Goal: Task Accomplishment & Management: Manage account settings

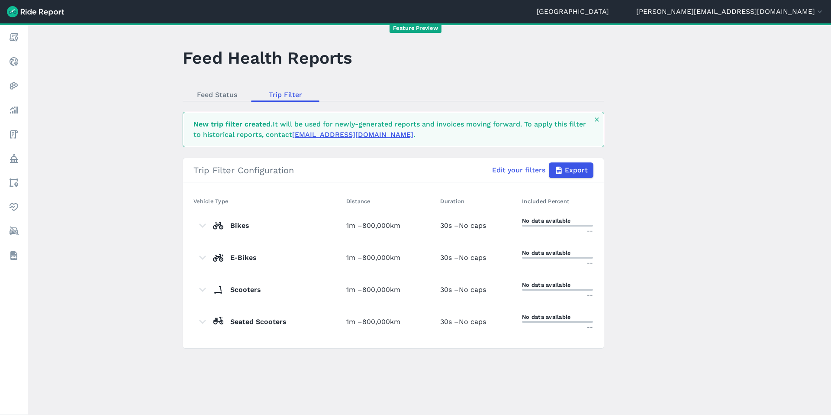
click at [780, 17] on header "Seattle [EMAIL_ADDRESS][DOMAIN_NAME] Settings Terms Change Organization Hide de…" at bounding box center [415, 11] width 831 height 23
click at [769, 9] on button "[PERSON_NAME][EMAIL_ADDRESS][DOMAIN_NAME]" at bounding box center [730, 11] width 188 height 10
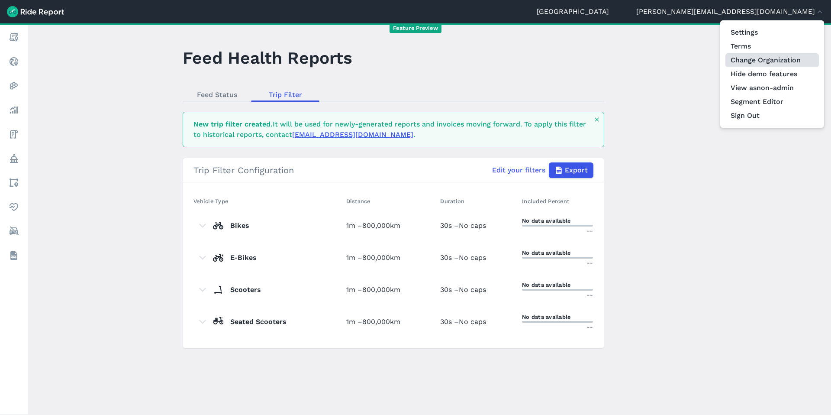
click at [754, 61] on link "Change Organization" at bounding box center [771, 60] width 93 height 14
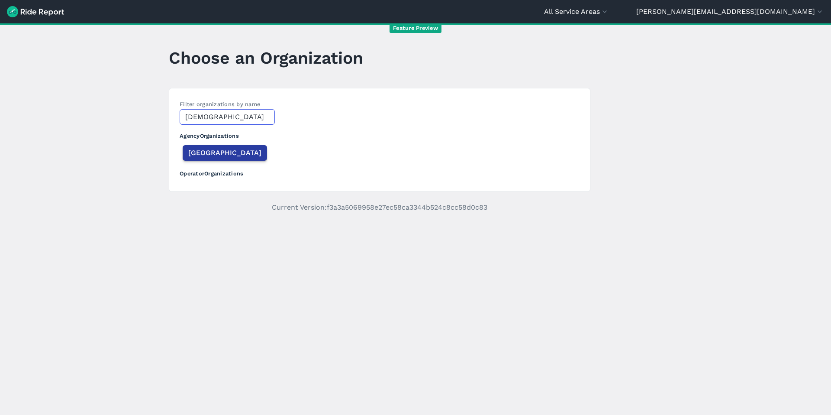
type input "[DEMOGRAPHIC_DATA]"
click at [220, 154] on span "[GEOGRAPHIC_DATA]" at bounding box center [224, 153] width 73 height 10
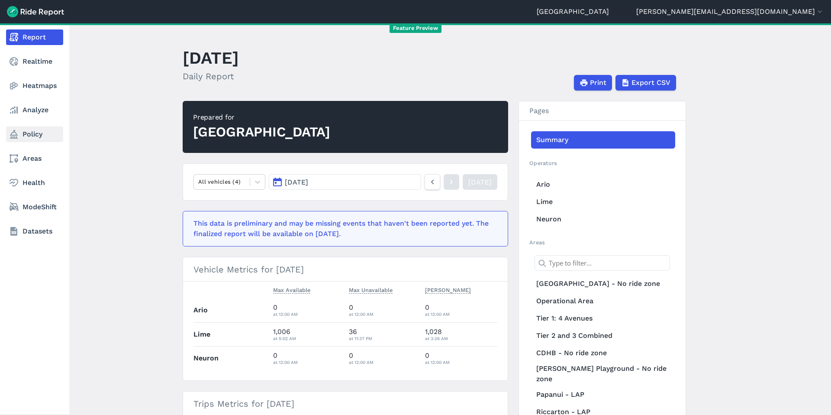
click at [28, 133] on link "Policy" at bounding box center [34, 134] width 57 height 16
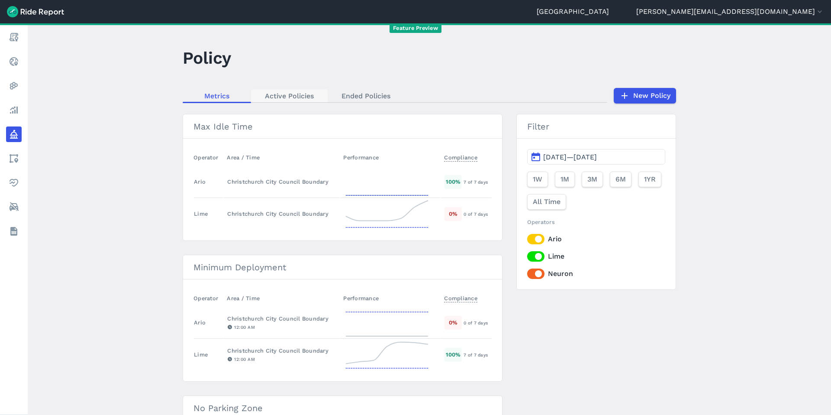
click at [287, 96] on link "Active Policies" at bounding box center [289, 95] width 77 height 13
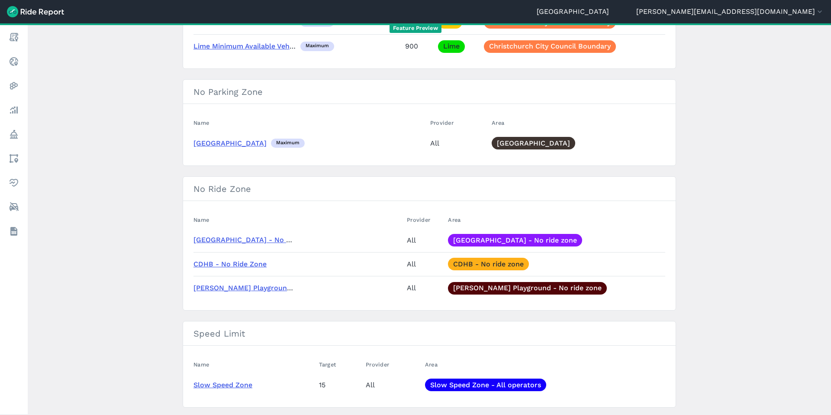
scroll to position [468, 0]
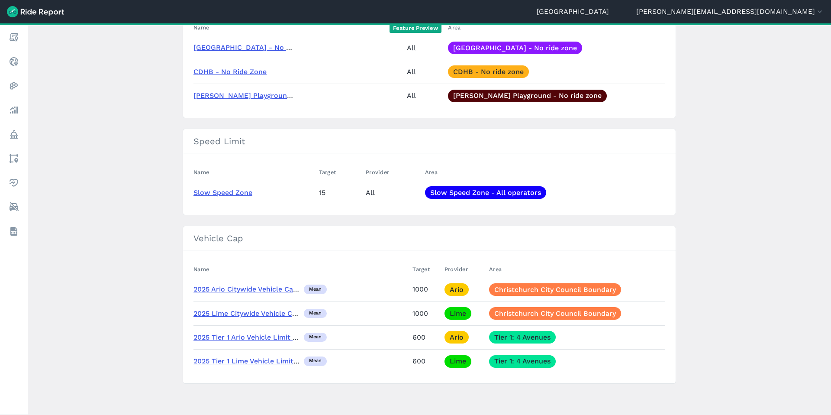
click at [218, 289] on link "2025 Ario Citywide Vehicle Cap (Mean)" at bounding box center [257, 289] width 129 height 8
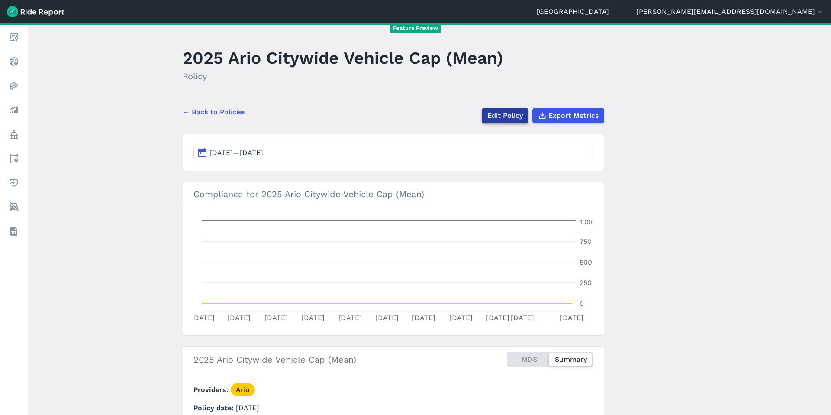
click at [498, 116] on link "Edit Policy" at bounding box center [505, 116] width 47 height 16
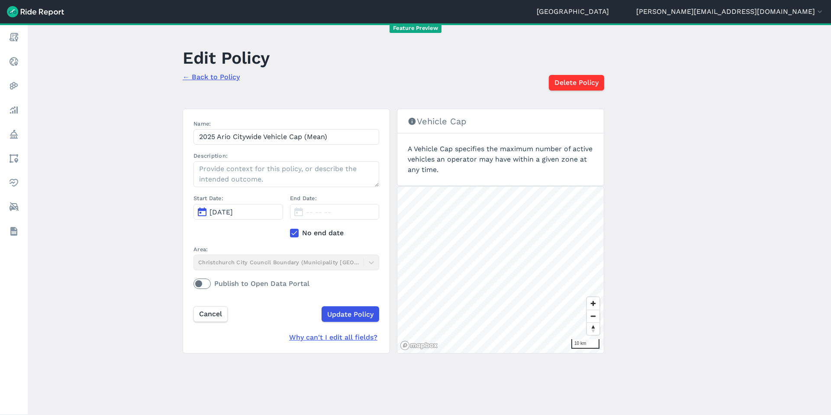
click at [295, 232] on icon at bounding box center [294, 232] width 8 height 9
click at [290, 232] on input "No end date" at bounding box center [290, 231] width 0 height 6
click at [329, 212] on span "[DATE]" at bounding box center [317, 212] width 23 height 8
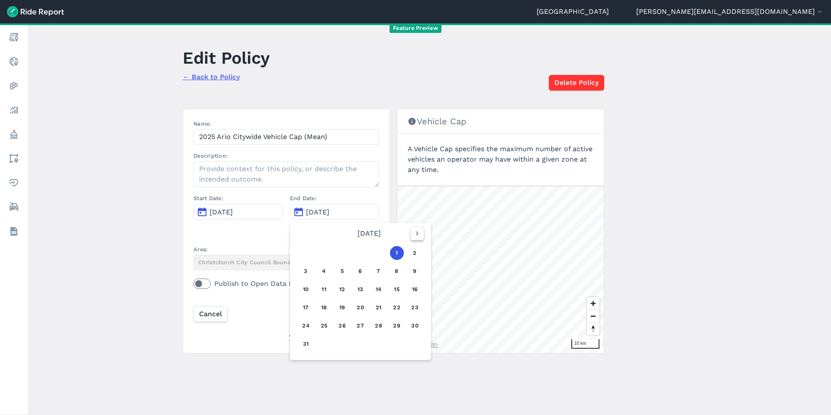
click at [418, 236] on icon "button" at bounding box center [417, 233] width 9 height 9
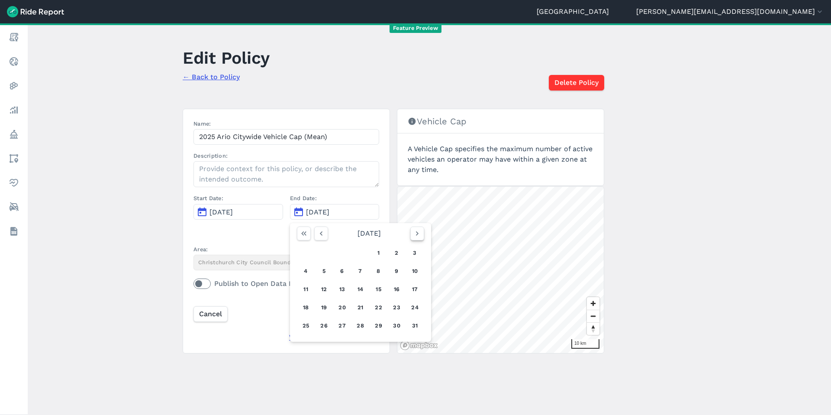
click at [418, 236] on icon "button" at bounding box center [417, 233] width 9 height 9
click at [320, 326] on button "30" at bounding box center [324, 325] width 14 height 14
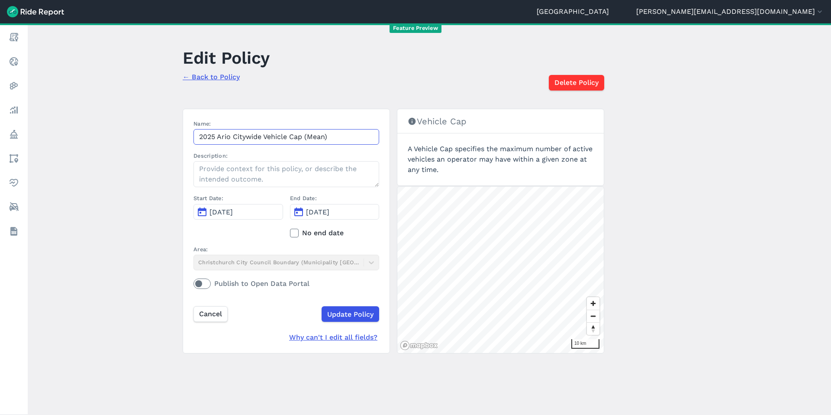
click at [235, 138] on input "2025 Ario Citywide Vehicle Cap (Mean)" at bounding box center [286, 137] width 186 height 16
click at [345, 314] on input "Update Policy" at bounding box center [350, 314] width 58 height 16
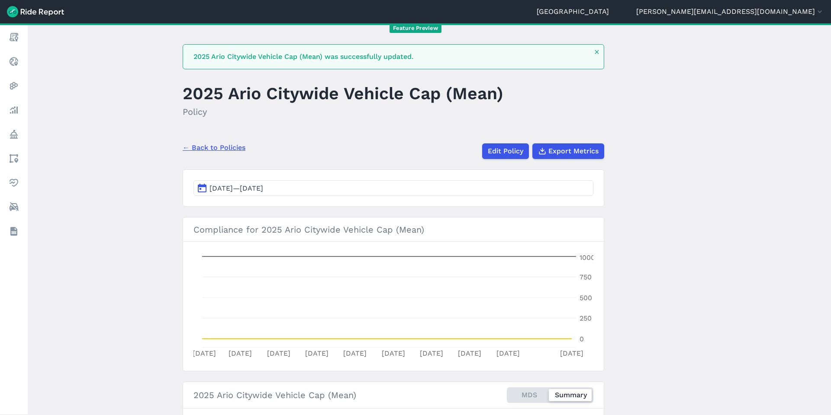
click at [235, 148] on link "← Back to Policies" at bounding box center [214, 147] width 63 height 10
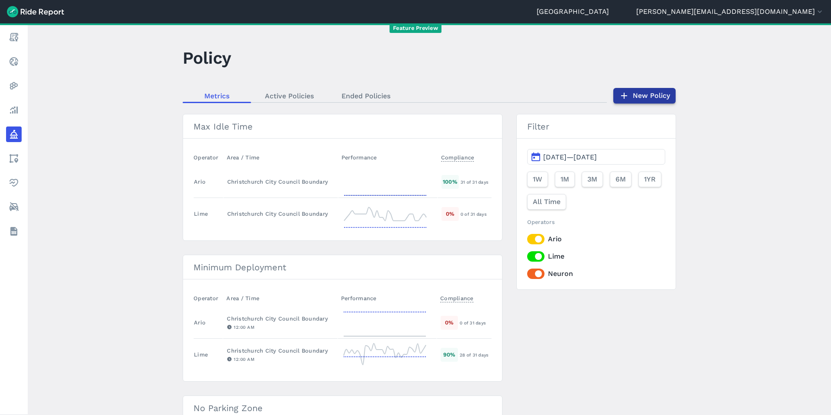
click at [645, 96] on link "New Policy" at bounding box center [644, 96] width 62 height 16
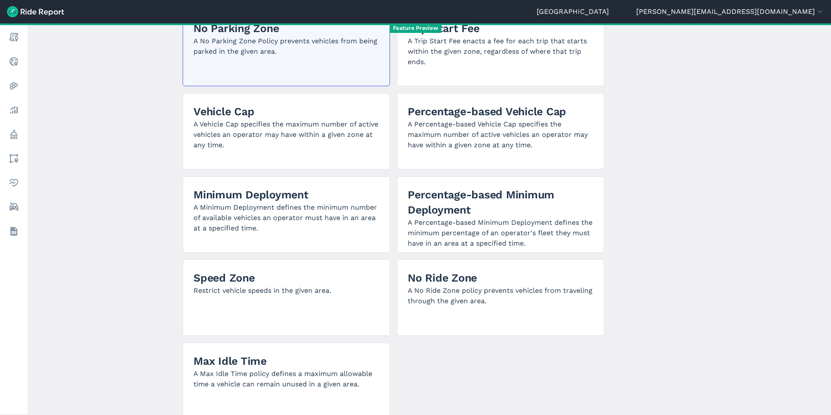
scroll to position [126, 0]
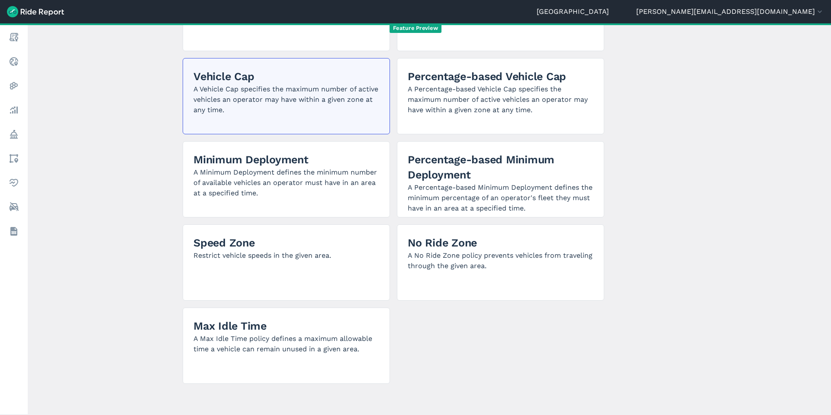
click at [282, 96] on p "A Vehicle Cap specifies the maximum number of active vehicles an operator may h…" at bounding box center [286, 99] width 186 height 31
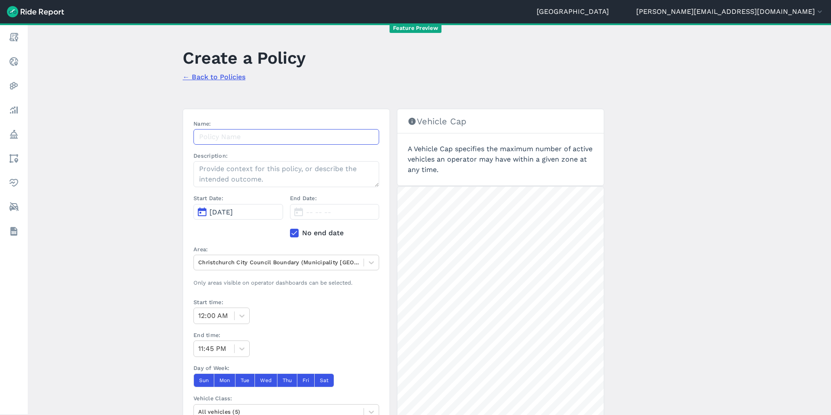
click at [215, 137] on input "Name:" at bounding box center [286, 137] width 186 height 16
paste input "2025 Ario Citywide Vehicle Cap (Mean)"
type input "2025 Ario Citywide Vehicle Cap (Mean) [DATE]"
click at [233, 210] on span "[DATE]" at bounding box center [220, 212] width 23 height 8
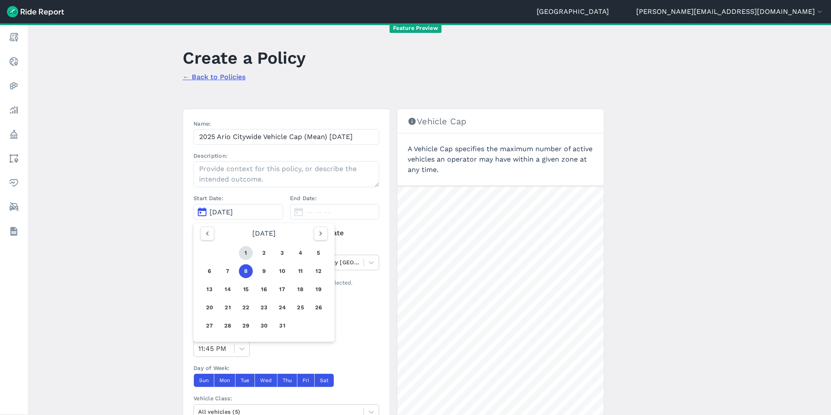
click at [247, 252] on button "1" at bounding box center [246, 253] width 14 height 14
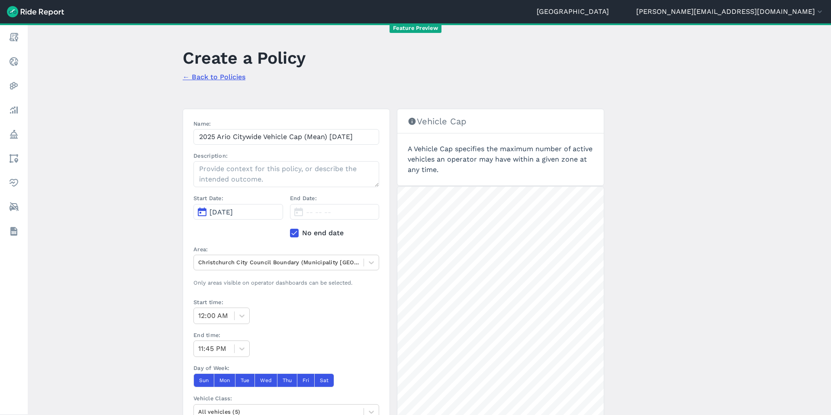
click at [293, 235] on icon at bounding box center [294, 232] width 8 height 9
click at [290, 233] on input "No end date" at bounding box center [290, 231] width 0 height 6
click at [323, 208] on span "[DATE]" at bounding box center [317, 212] width 23 height 8
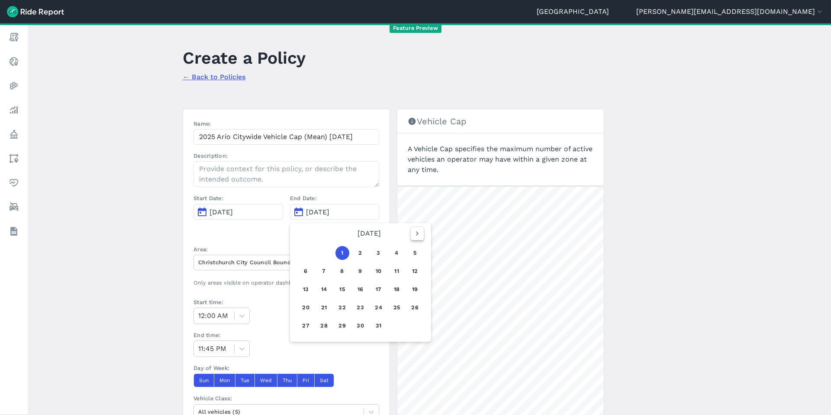
click at [415, 232] on icon "button" at bounding box center [417, 233] width 9 height 9
click at [345, 324] on button "31" at bounding box center [342, 325] width 14 height 14
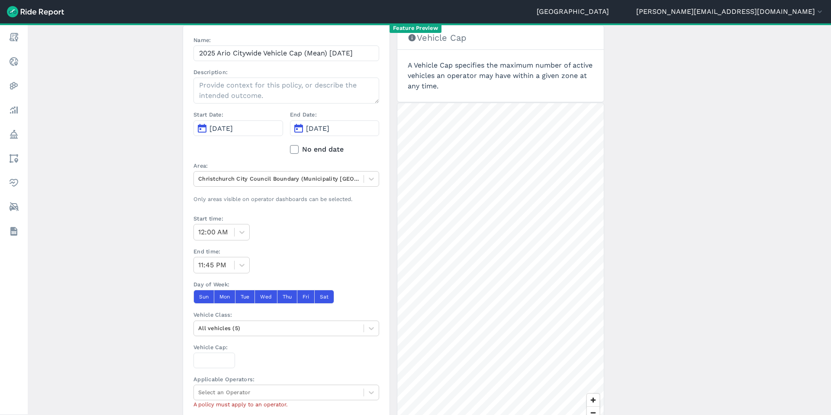
scroll to position [150, 0]
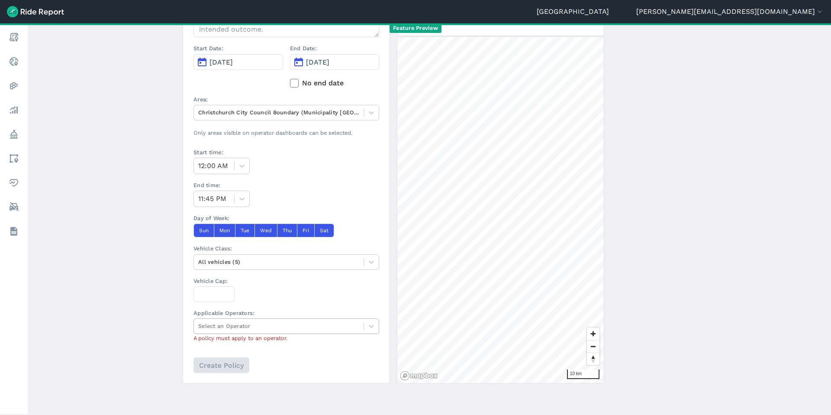
click at [233, 324] on div at bounding box center [278, 326] width 161 height 10
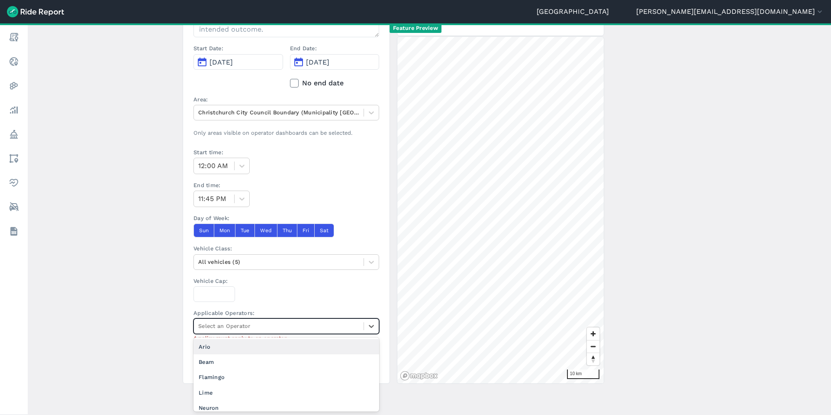
click at [222, 345] on div "Ario" at bounding box center [286, 346] width 186 height 15
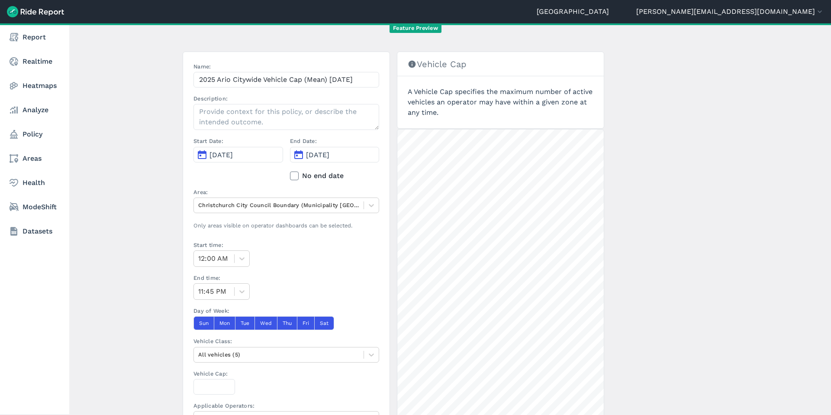
scroll to position [0, 0]
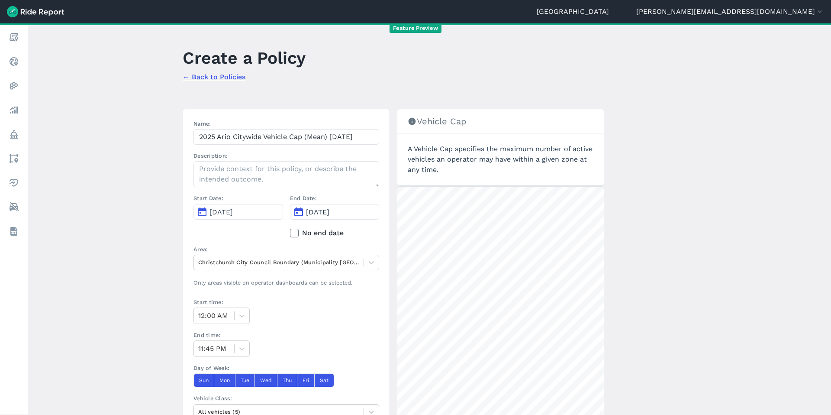
click at [220, 77] on link "← Back to Policies" at bounding box center [214, 77] width 63 height 8
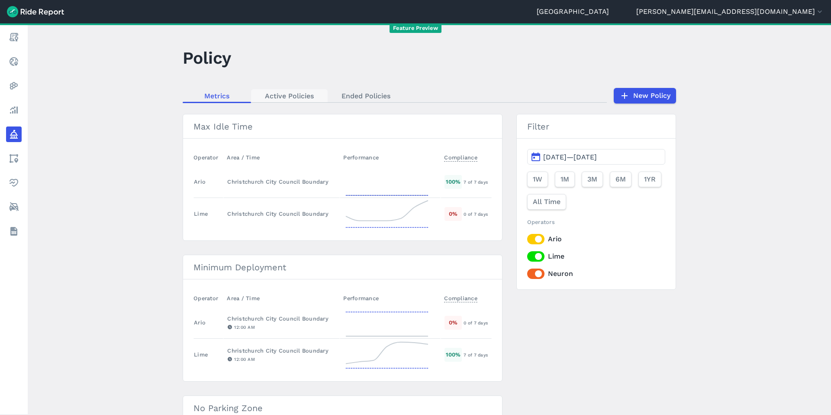
click at [296, 100] on link "Active Policies" at bounding box center [289, 95] width 77 height 13
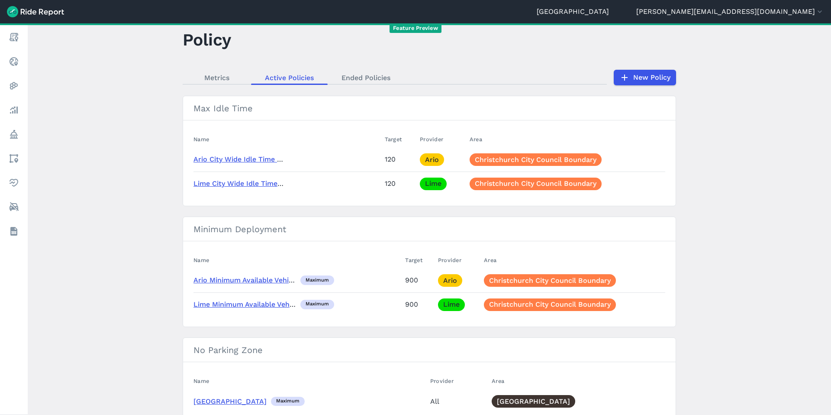
scroll to position [12, 0]
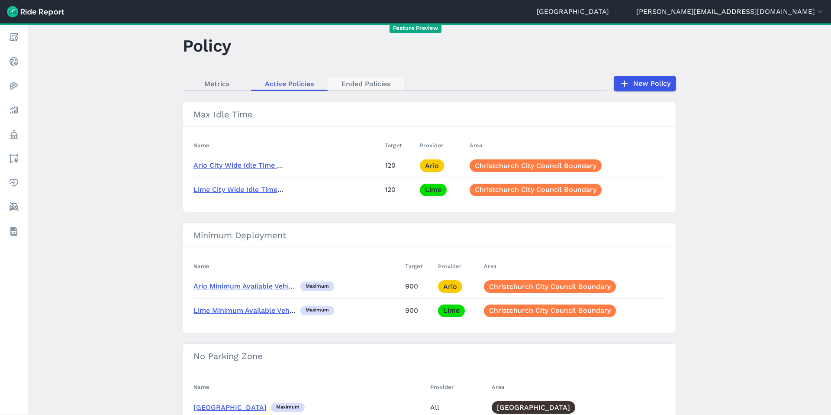
click at [364, 84] on link "Ended Policies" at bounding box center [366, 83] width 77 height 13
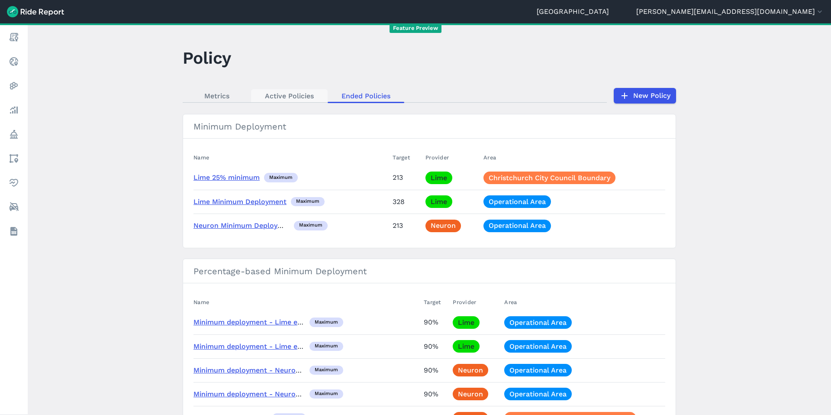
click at [285, 94] on link "Active Policies" at bounding box center [289, 95] width 77 height 13
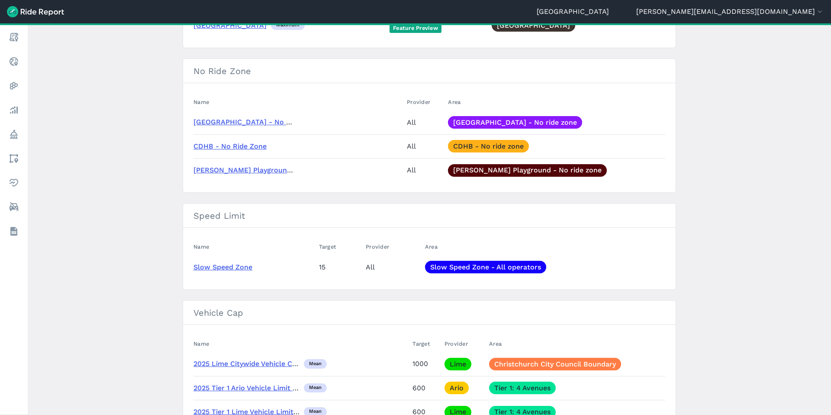
scroll to position [444, 0]
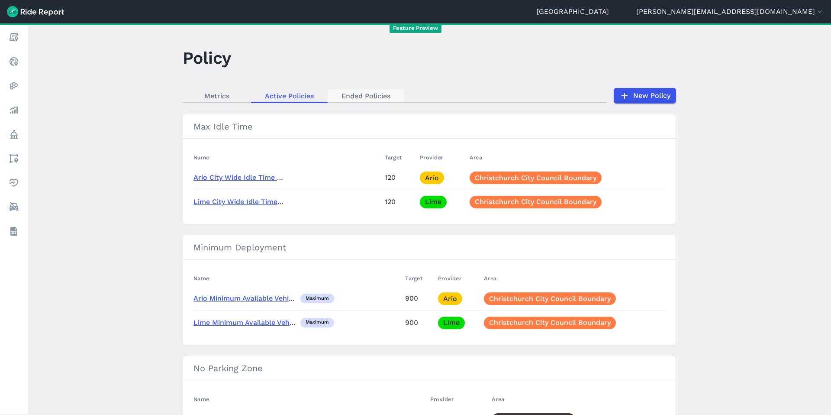
click at [373, 97] on link "Ended Policies" at bounding box center [366, 95] width 77 height 13
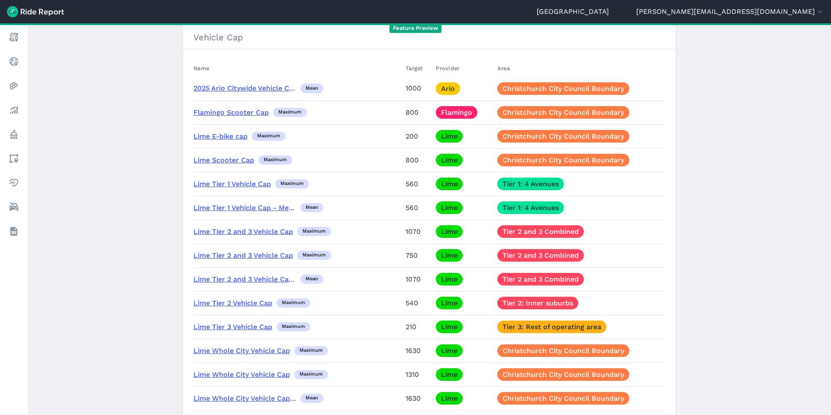
scroll to position [424, 0]
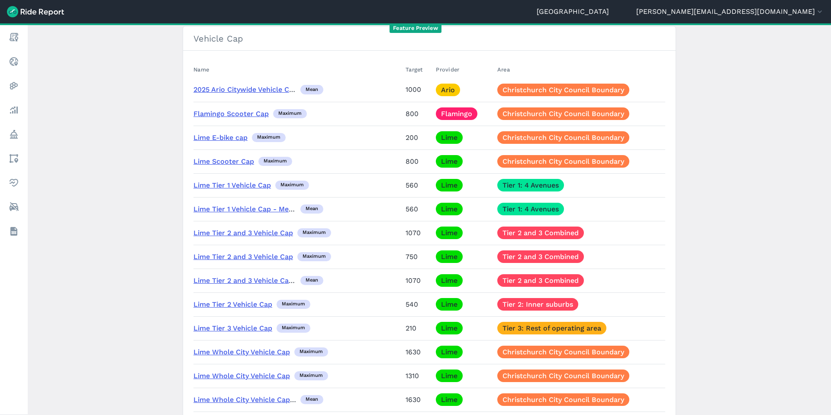
click at [253, 87] on link "2025 Ario Citywide Vehicle Cap (Mean)" at bounding box center [257, 89] width 129 height 8
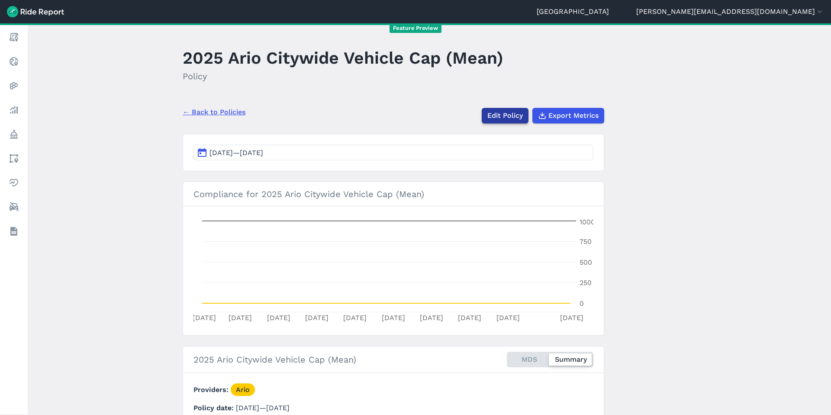
click at [499, 112] on link "Edit Policy" at bounding box center [505, 116] width 47 height 16
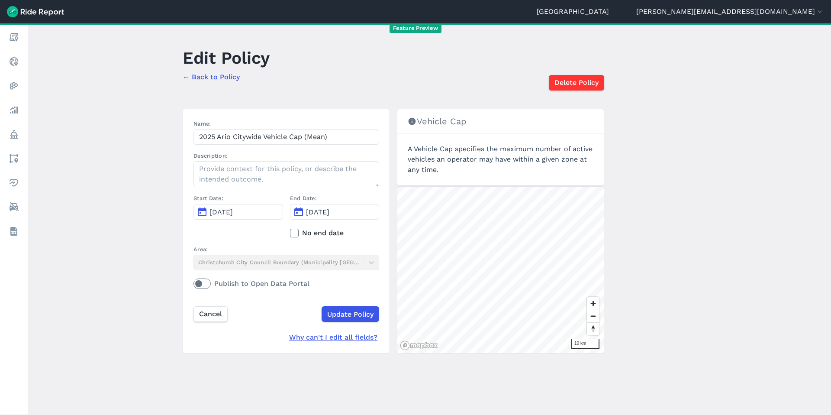
click at [322, 235] on label "No end date" at bounding box center [335, 233] width 90 height 10
click at [290, 233] on input "No end date" at bounding box center [290, 231] width 0 height 6
click at [345, 316] on input "Update Policy" at bounding box center [350, 314] width 58 height 16
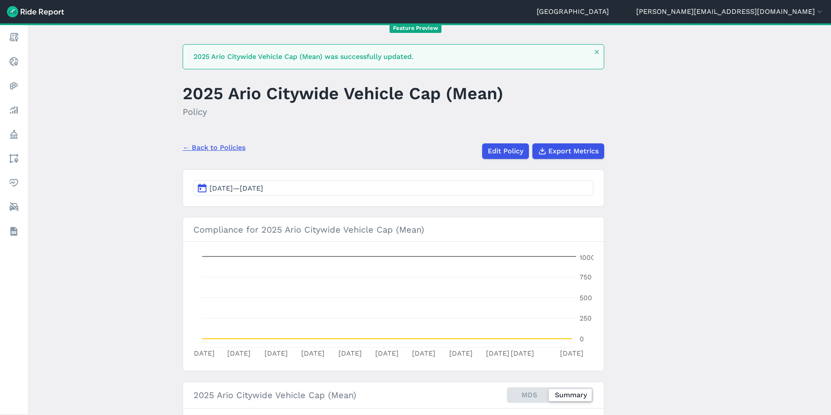
click at [222, 145] on link "← Back to Policies" at bounding box center [214, 147] width 63 height 10
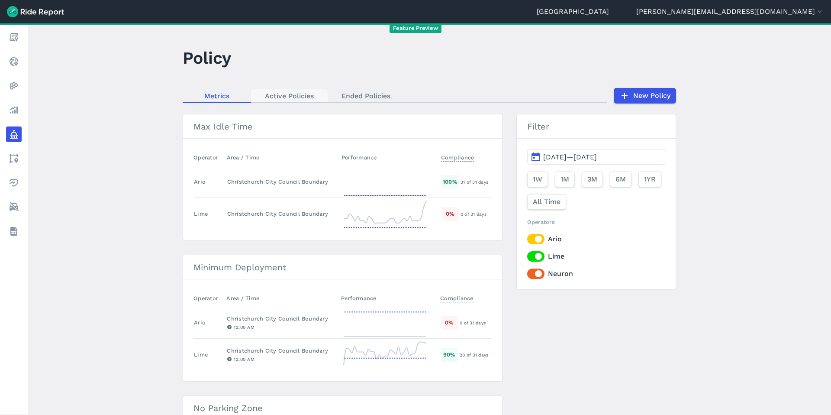
click at [292, 98] on link "Active Policies" at bounding box center [289, 95] width 77 height 13
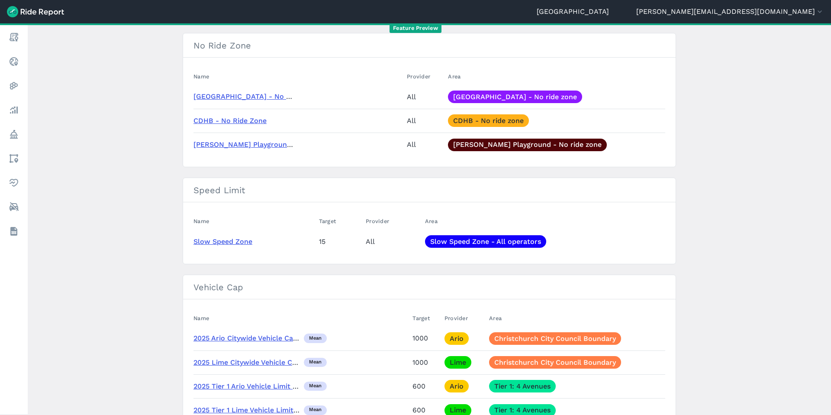
scroll to position [468, 0]
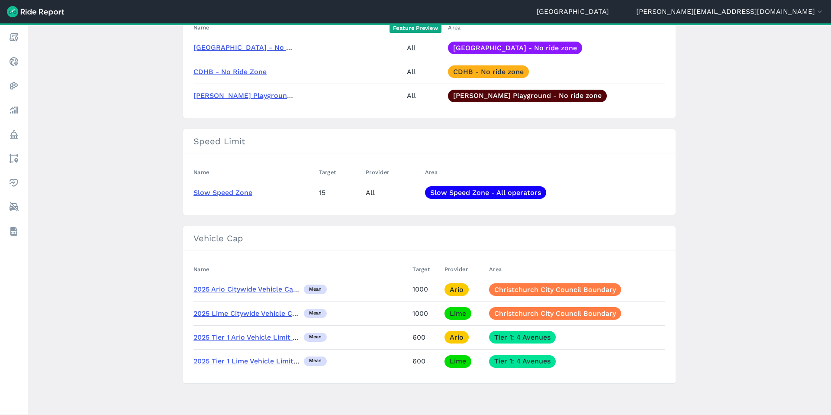
click at [252, 312] on link "2025 Lime Citywide Vehicle Cap (Mean)" at bounding box center [259, 313] width 132 height 8
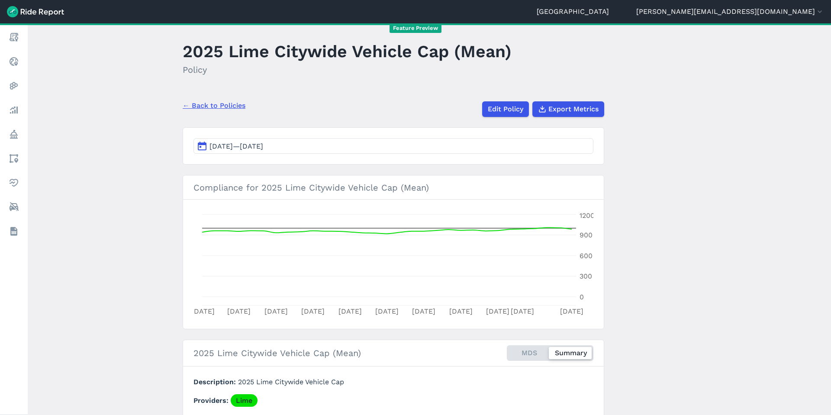
scroll to position [5, 0]
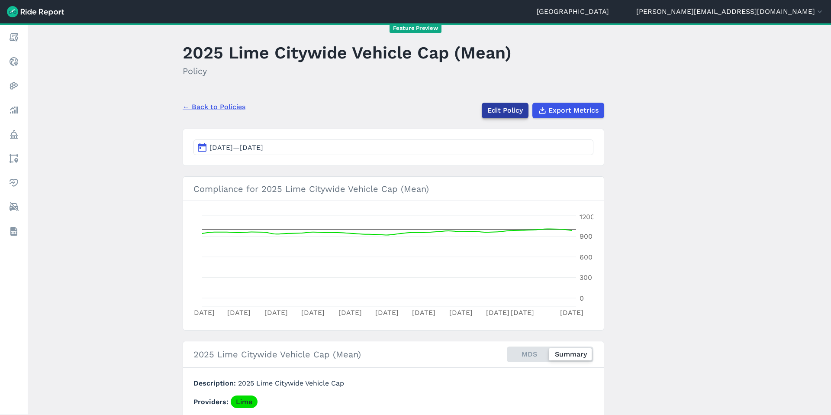
click at [500, 109] on link "Edit Policy" at bounding box center [505, 111] width 47 height 16
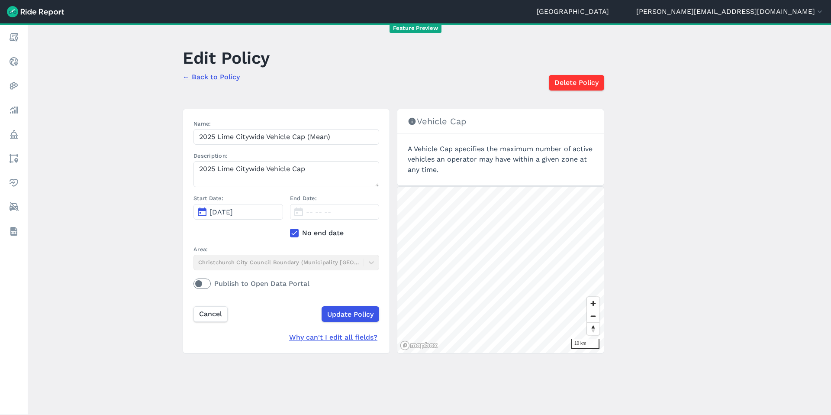
click at [294, 230] on icon at bounding box center [294, 232] width 8 height 9
click at [290, 230] on input "No end date" at bounding box center [290, 231] width 0 height 6
click at [325, 208] on span "[DATE]" at bounding box center [317, 212] width 23 height 8
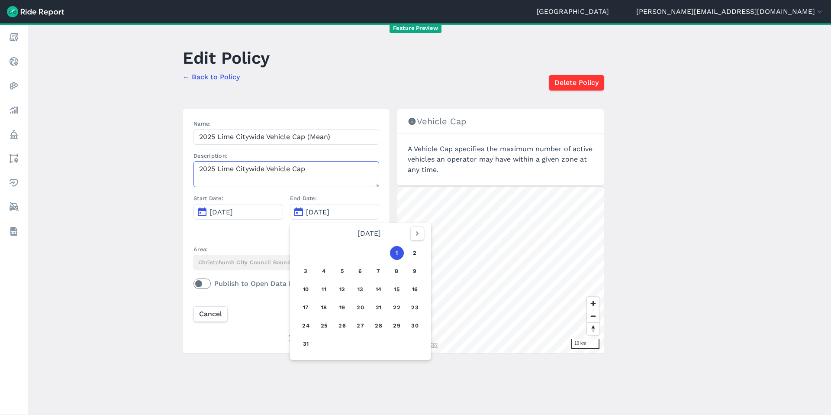
click at [327, 167] on textarea "2025 Lime Citywide Vehicle Cap" at bounding box center [286, 174] width 186 height 26
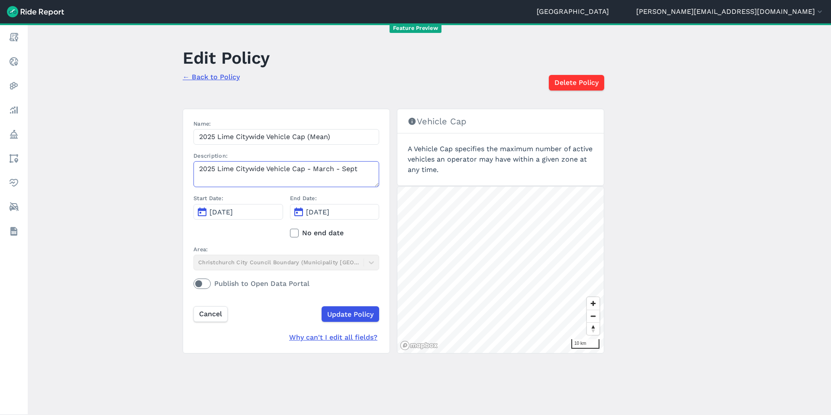
click at [312, 168] on textarea "2025 Lime Citywide Vehicle Cap - March - Sept" at bounding box center [286, 174] width 186 height 26
type textarea "2025 Lime Citywide Vehicle Cap: March - Sept"
click at [352, 135] on input "2025 Lime Citywide Vehicle Cap (Mean)" at bounding box center [286, 137] width 186 height 16
type input "2025 Lime Citywide Vehicle Cap (Mean) Mar-Sep"
click at [329, 214] on span "[DATE]" at bounding box center [317, 212] width 23 height 8
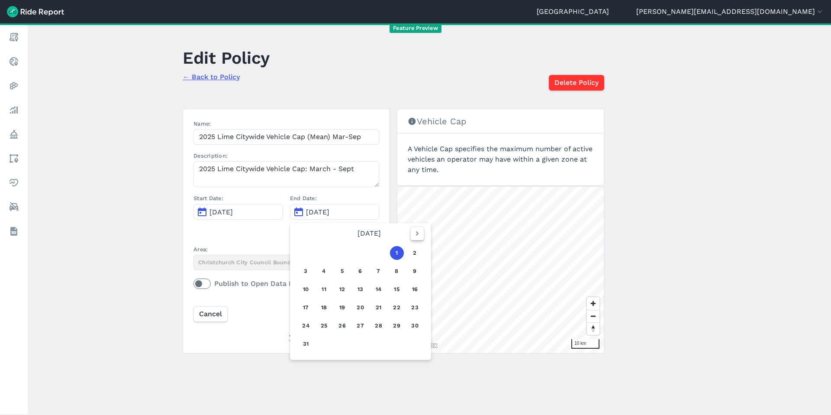
click at [413, 232] on icon "button" at bounding box center [417, 233] width 9 height 9
click at [413, 233] on icon "button" at bounding box center [417, 233] width 9 height 9
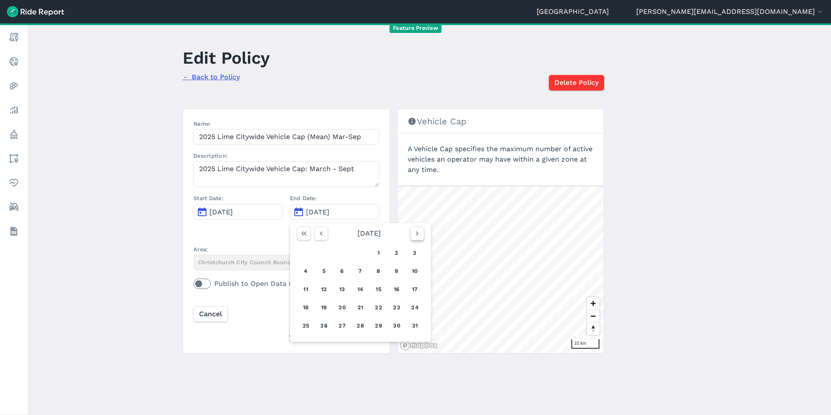
click at [413, 233] on icon "button" at bounding box center [417, 233] width 9 height 9
click at [323, 328] on button "30" at bounding box center [324, 325] width 14 height 14
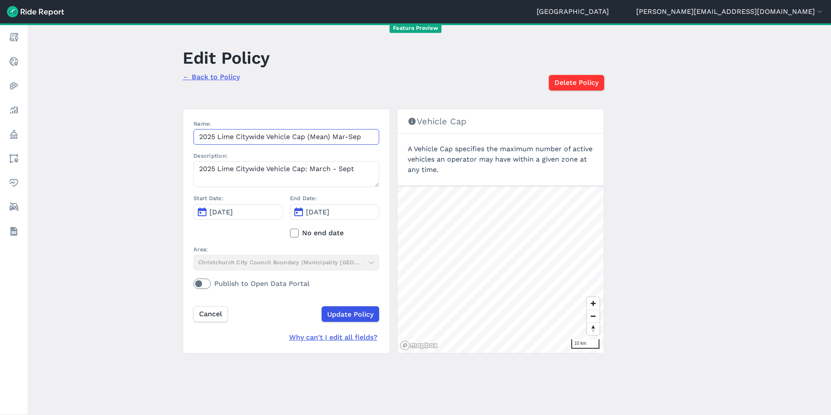
click at [296, 138] on input "2025 Lime Citywide Vehicle Cap (Mean) Mar-Sep" at bounding box center [286, 137] width 186 height 16
click at [344, 312] on input "Update Policy" at bounding box center [350, 314] width 58 height 16
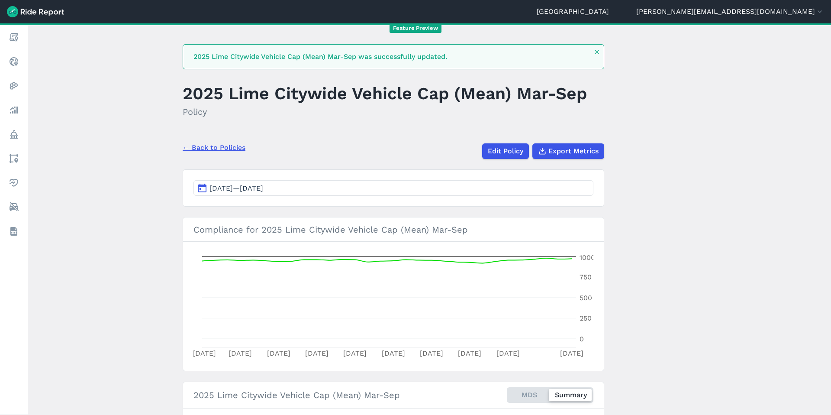
click at [206, 146] on link "← Back to Policies" at bounding box center [214, 147] width 63 height 10
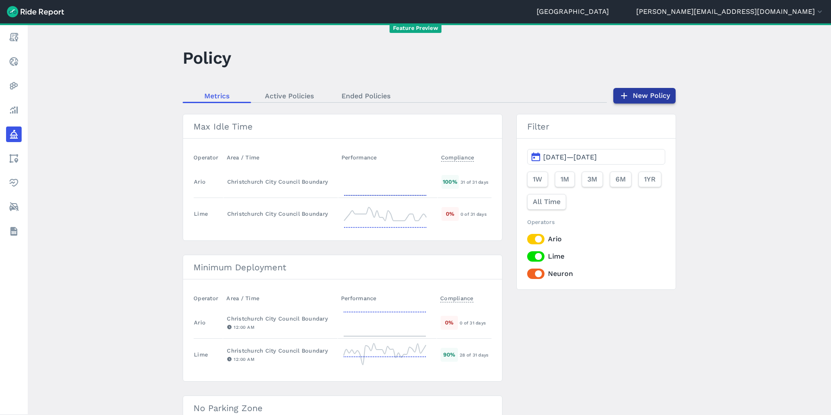
click at [663, 99] on link "New Policy" at bounding box center [644, 96] width 62 height 16
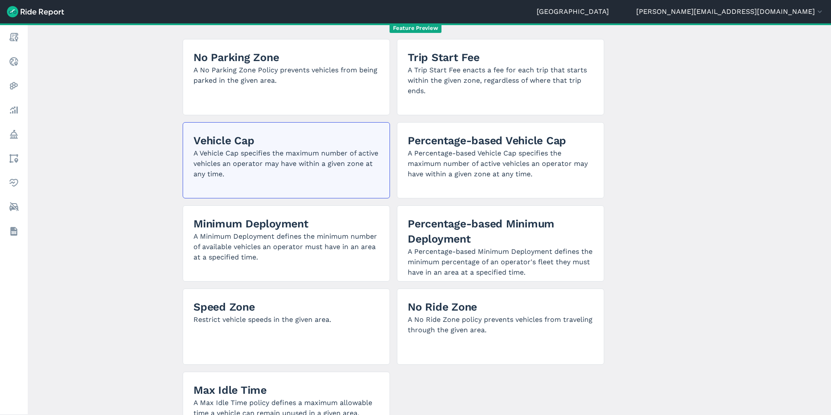
scroll to position [61, 0]
click at [282, 169] on p "A Vehicle Cap specifies the maximum number of active vehicles an operator may h…" at bounding box center [286, 164] width 186 height 31
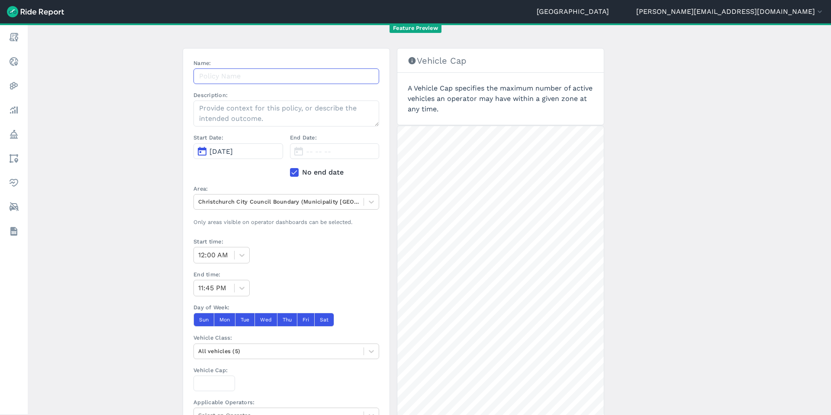
click at [226, 78] on input "Name:" at bounding box center [286, 76] width 186 height 16
paste input "2025 Lime Citywide Vehicle Cap (Mean) Mar-Sep"
drag, startPoint x: 366, startPoint y: 75, endPoint x: 336, endPoint y: 75, distance: 29.4
click at [336, 75] on input "2025 Lime Citywide Vehicle Cap (Mean) Mar-Sep" at bounding box center [286, 76] width 186 height 16
type input "2025 Lime Citywide Vehicle Cap (Mean) Oct -Dec"
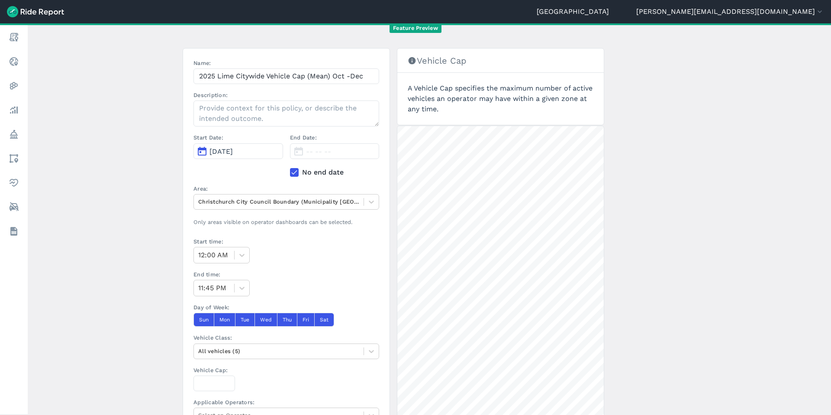
click at [233, 154] on span "[DATE]" at bounding box center [220, 151] width 23 height 8
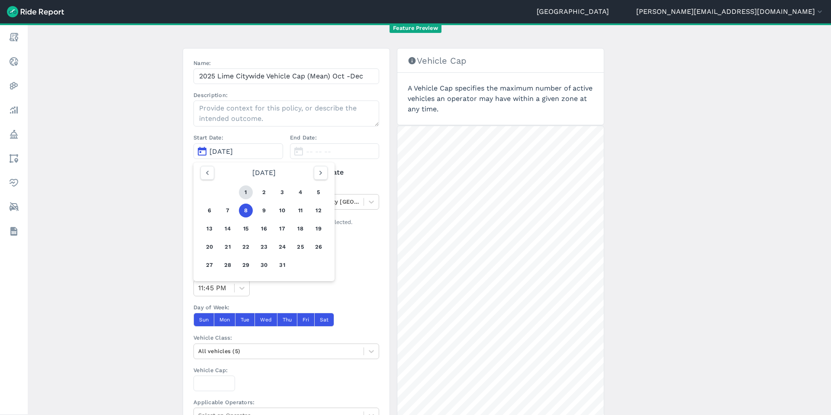
click at [245, 191] on button "1" at bounding box center [246, 192] width 14 height 14
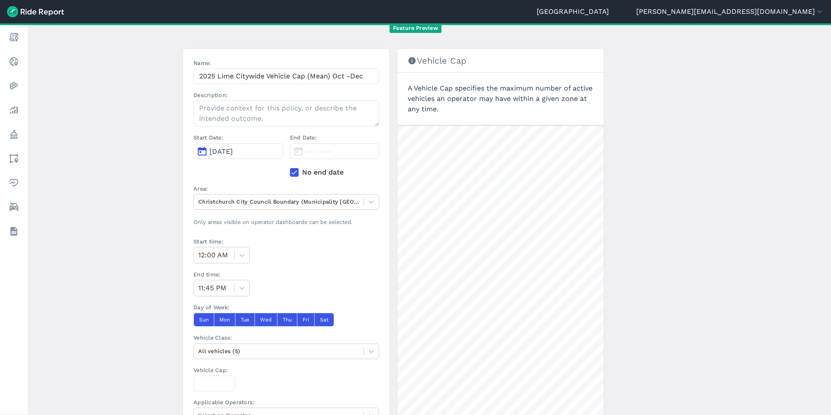
click at [294, 173] on icon at bounding box center [294, 172] width 8 height 9
click at [290, 173] on input "No end date" at bounding box center [290, 170] width 0 height 6
click at [323, 146] on button "[DATE]" at bounding box center [335, 151] width 90 height 16
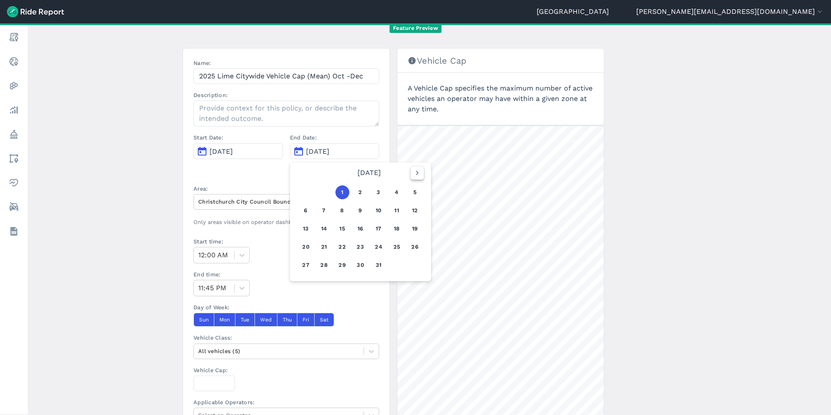
click at [415, 166] on button "button" at bounding box center [417, 173] width 14 height 14
click at [415, 168] on icon "button" at bounding box center [417, 172] width 9 height 9
click at [341, 265] on button "31" at bounding box center [342, 265] width 14 height 14
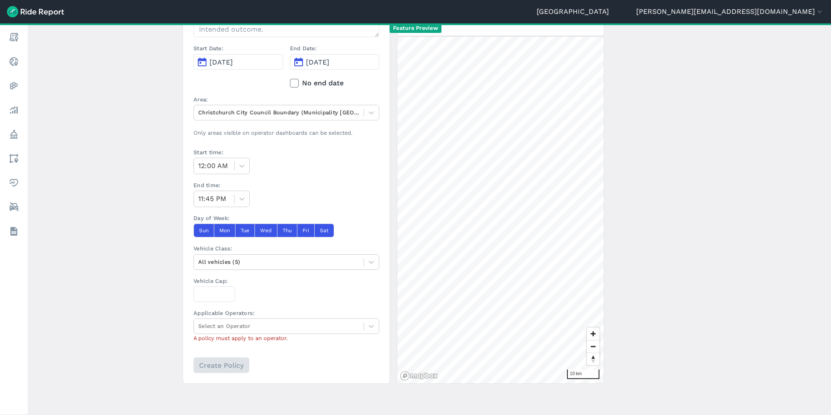
scroll to position [143, 0]
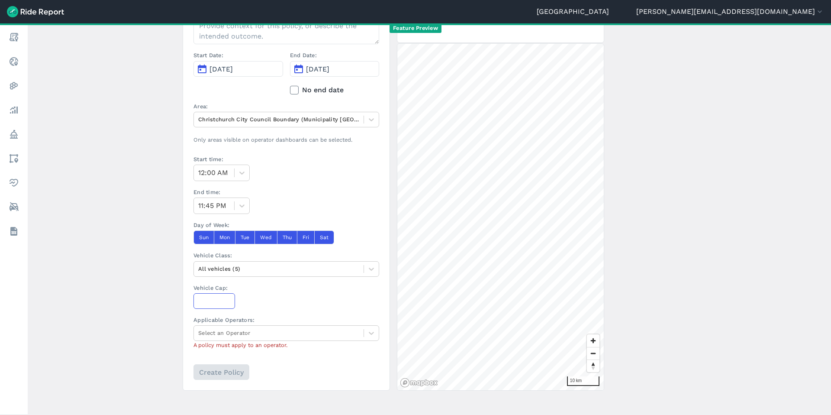
click at [211, 299] on input "Vehicle Cap:" at bounding box center [214, 301] width 42 height 16
type input "1350"
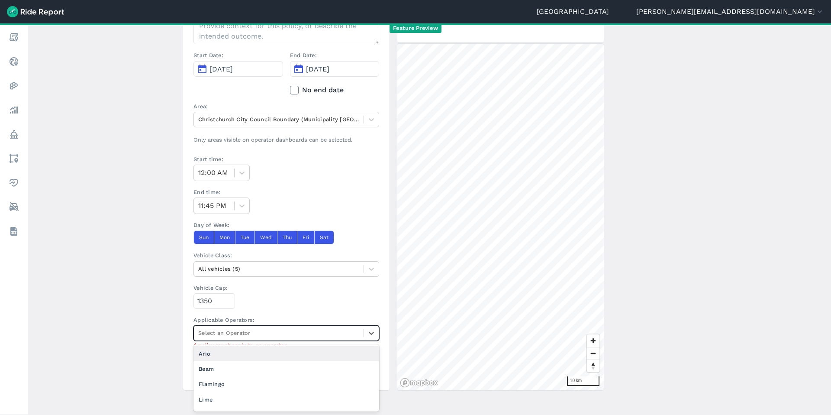
click at [212, 333] on div at bounding box center [278, 333] width 161 height 10
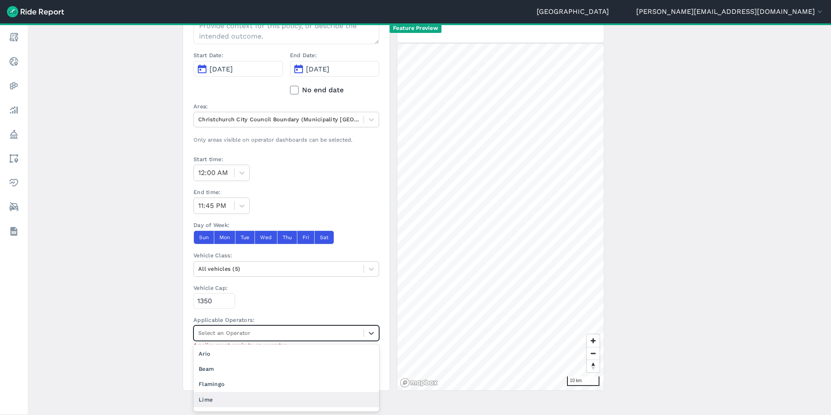
click at [210, 401] on div "Lime" at bounding box center [286, 399] width 186 height 15
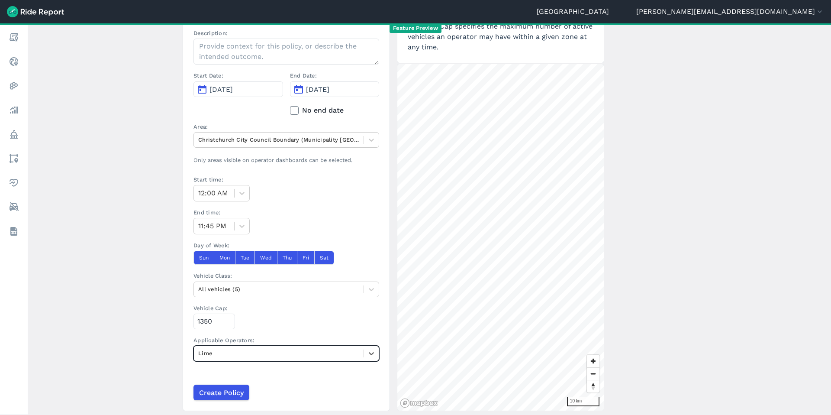
scroll to position [124, 0]
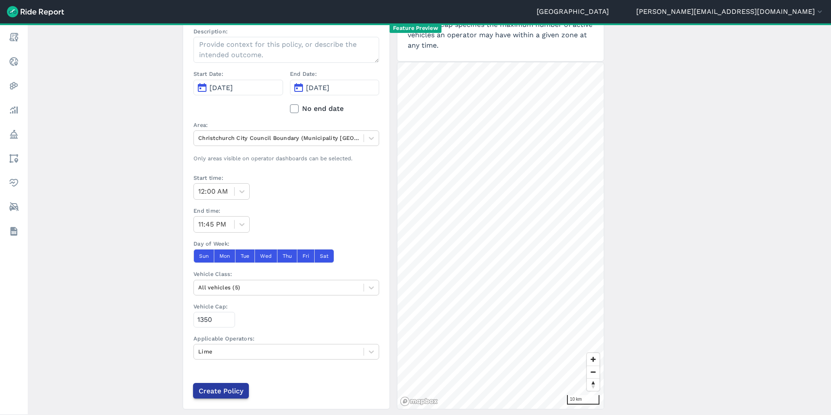
click at [220, 391] on input "Create Policy" at bounding box center [221, 391] width 56 height 16
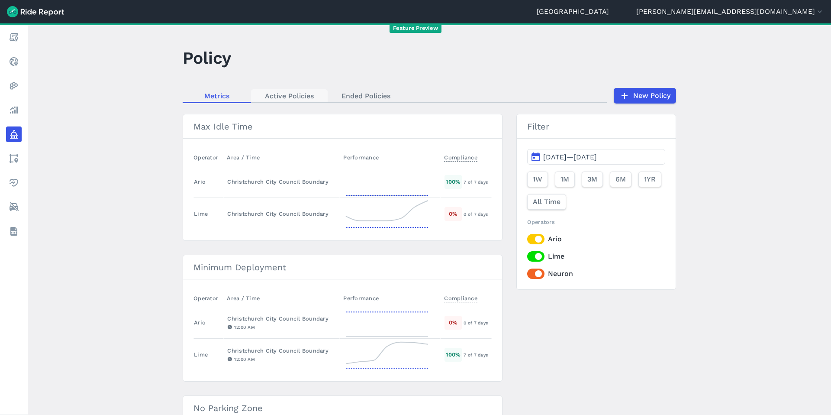
click at [300, 97] on link "Active Policies" at bounding box center [289, 95] width 77 height 13
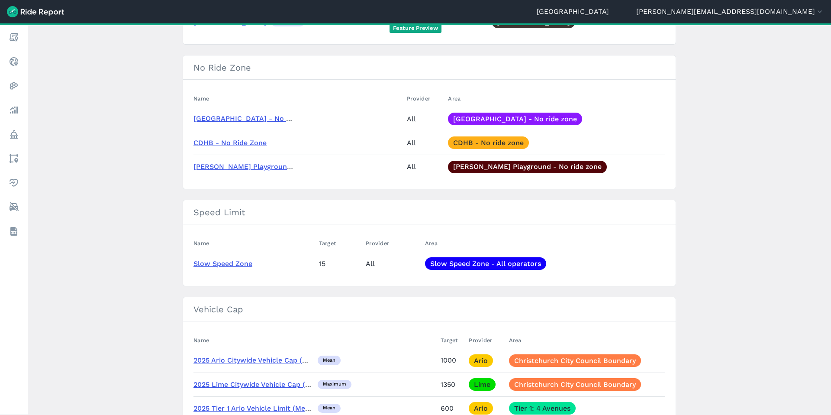
scroll to position [468, 0]
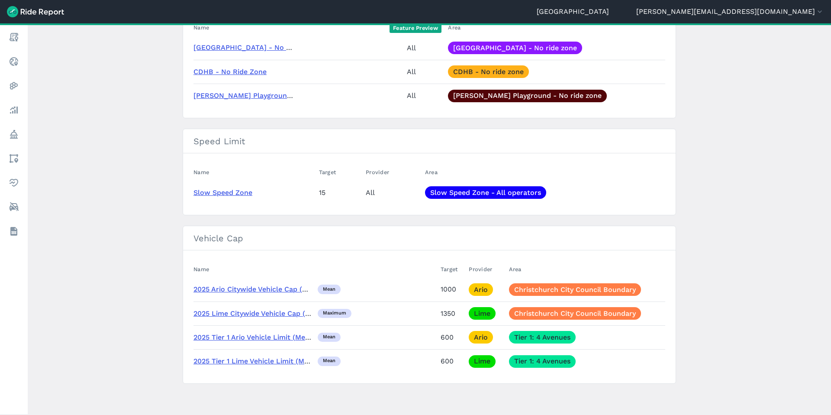
click at [239, 363] on link "2025 Tier 1 Lime Vehicle Limit (Mean)" at bounding box center [255, 361] width 125 height 8
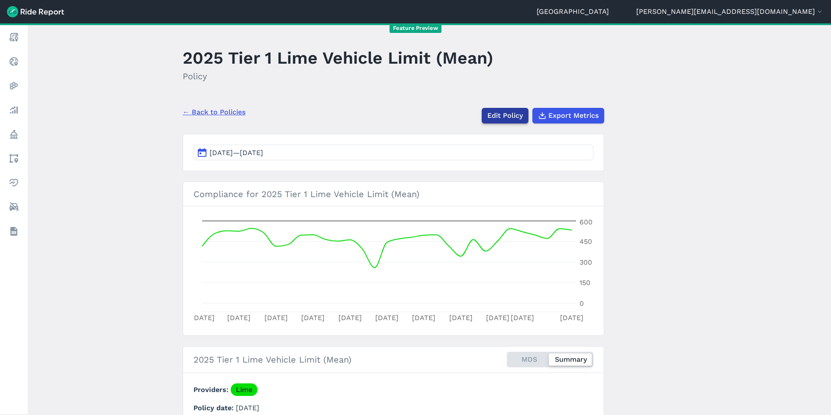
click at [505, 118] on link "Edit Policy" at bounding box center [505, 116] width 47 height 16
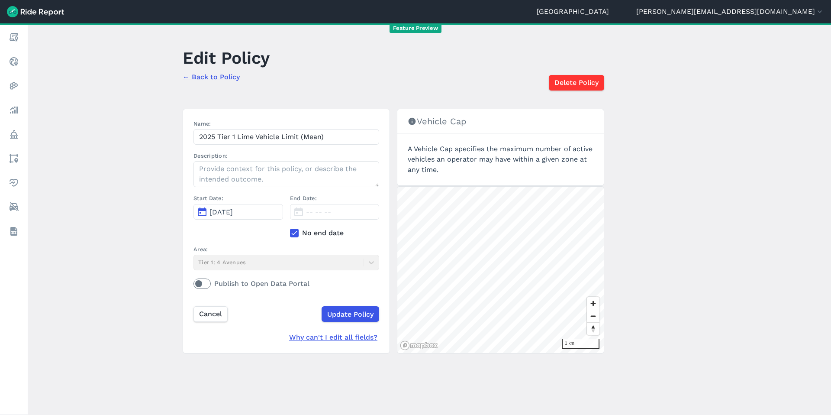
click at [294, 233] on icon at bounding box center [294, 232] width 8 height 9
click at [290, 233] on input "No end date" at bounding box center [290, 231] width 0 height 6
click at [326, 211] on span "[DATE]" at bounding box center [317, 212] width 23 height 8
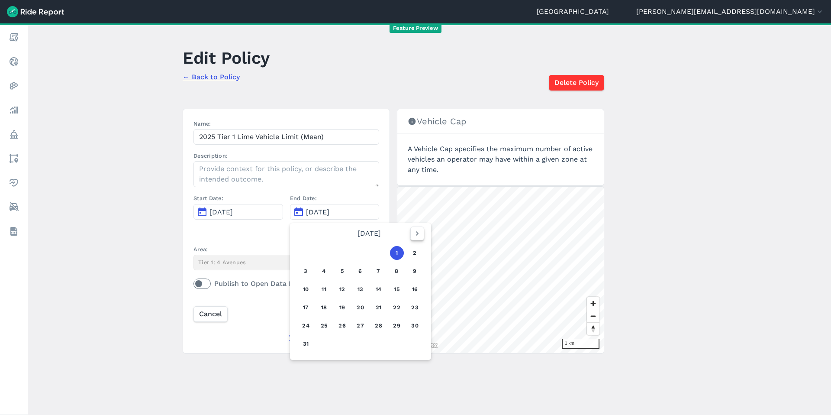
click at [410, 235] on button "button" at bounding box center [417, 233] width 14 height 14
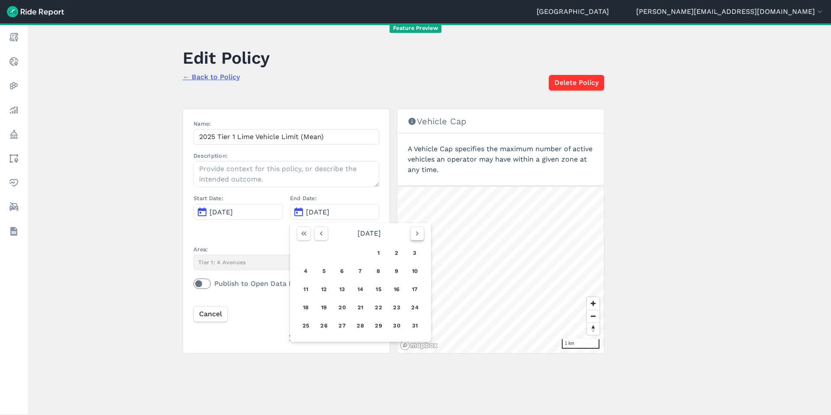
click at [410, 235] on button "button" at bounding box center [417, 233] width 14 height 14
click at [326, 329] on button "30" at bounding box center [324, 325] width 14 height 14
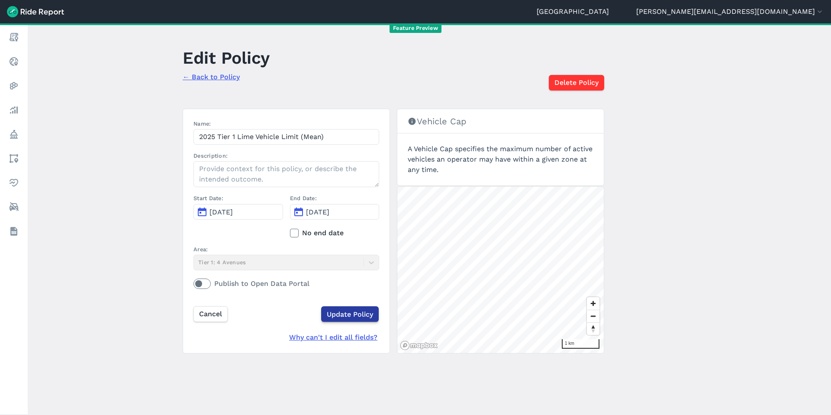
click at [347, 314] on input "Update Policy" at bounding box center [350, 314] width 58 height 16
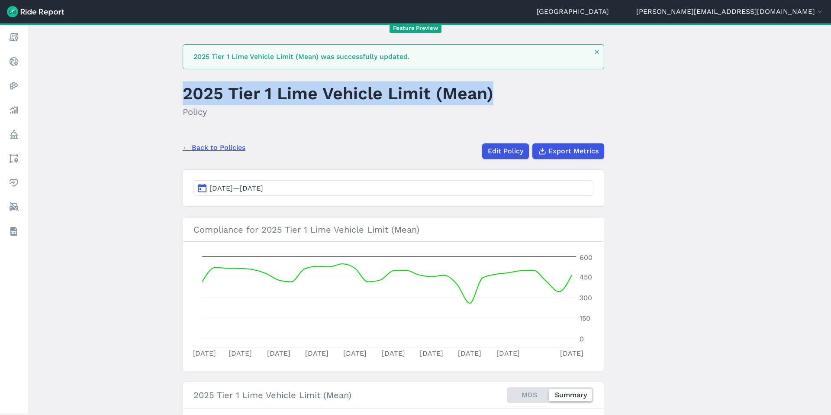
drag, startPoint x: 495, startPoint y: 93, endPoint x: 180, endPoint y: 89, distance: 315.1
click at [180, 89] on main "2025 Tier 1 Lime Vehicle Limit (Mean) was successfully updated. 2025 Tier 1 Lim…" at bounding box center [429, 218] width 803 height 391
copy h1 "2025 Tier 1 Lime Vehicle Limit (Mean)"
click at [207, 146] on link "← Back to Policies" at bounding box center [214, 147] width 63 height 10
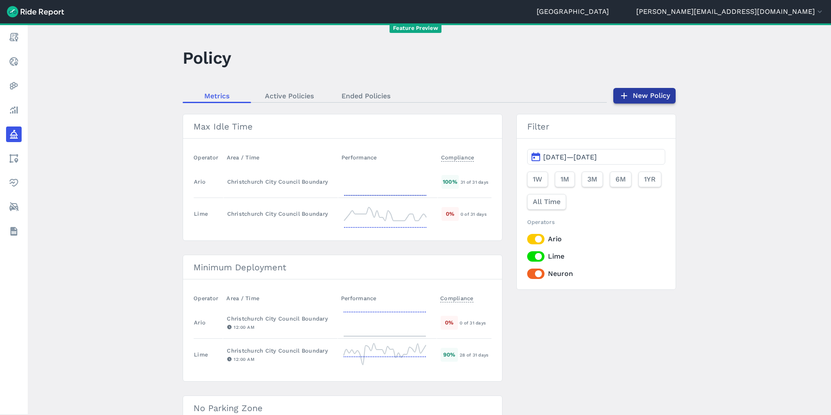
click at [660, 97] on link "New Policy" at bounding box center [644, 96] width 62 height 16
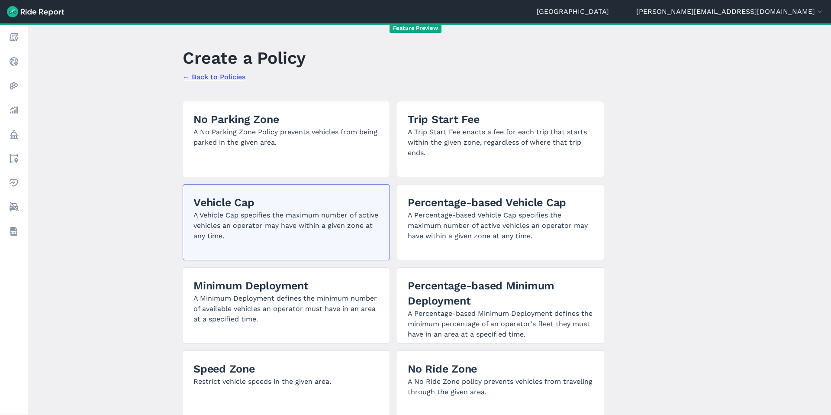
click at [260, 221] on p "A Vehicle Cap specifies the maximum number of active vehicles an operator may h…" at bounding box center [286, 225] width 186 height 31
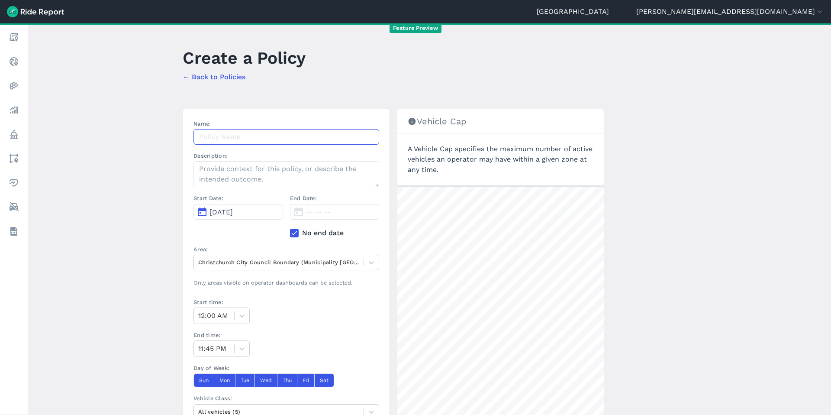
click at [226, 137] on input "Name:" at bounding box center [286, 137] width 186 height 16
paste input "2025 Tier 1 Lime Vehicle Limit (Mean)"
type input "2025 Tier 1 Lime Vehicle Limit (Mean) Oct -Dec"
click at [250, 213] on button "[DATE]" at bounding box center [238, 212] width 90 height 16
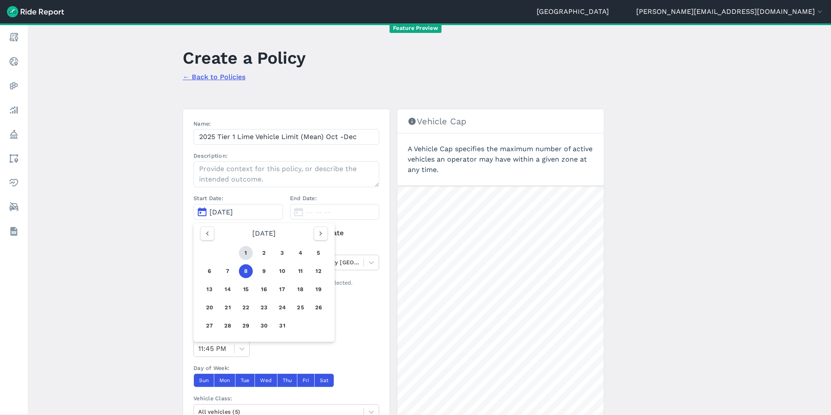
click at [245, 253] on button "1" at bounding box center [246, 253] width 14 height 14
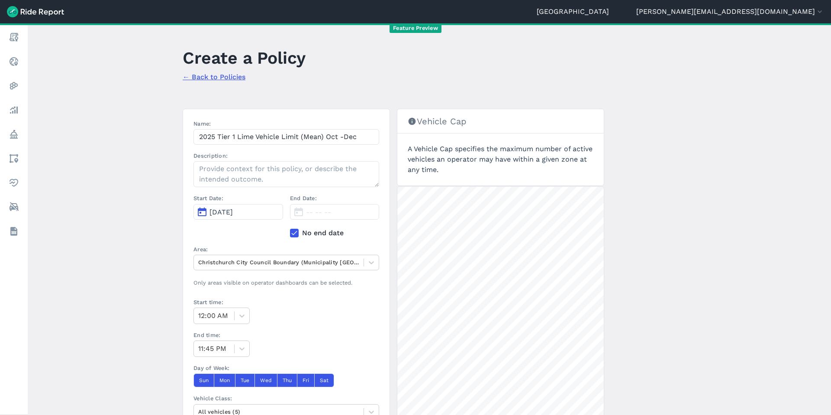
click at [302, 232] on label "No end date" at bounding box center [335, 233] width 90 height 10
click at [290, 232] on input "No end date" at bounding box center [290, 231] width 0 height 6
click at [323, 214] on span "[DATE]" at bounding box center [317, 212] width 23 height 8
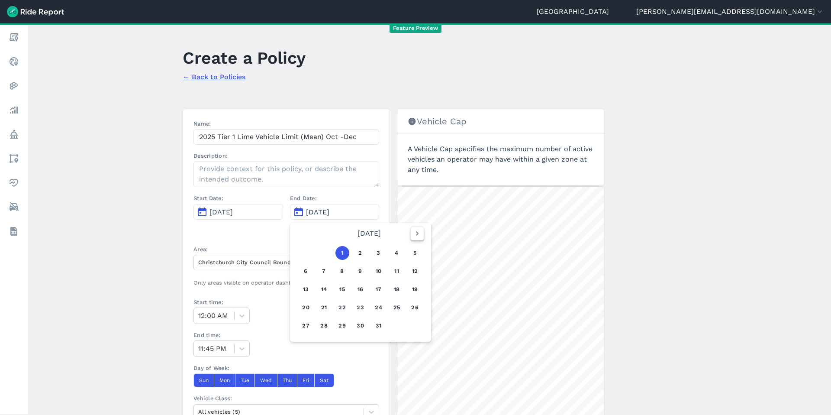
click at [416, 233] on use "button" at bounding box center [416, 233] width 3 height 4
click at [341, 322] on button "31" at bounding box center [342, 325] width 14 height 14
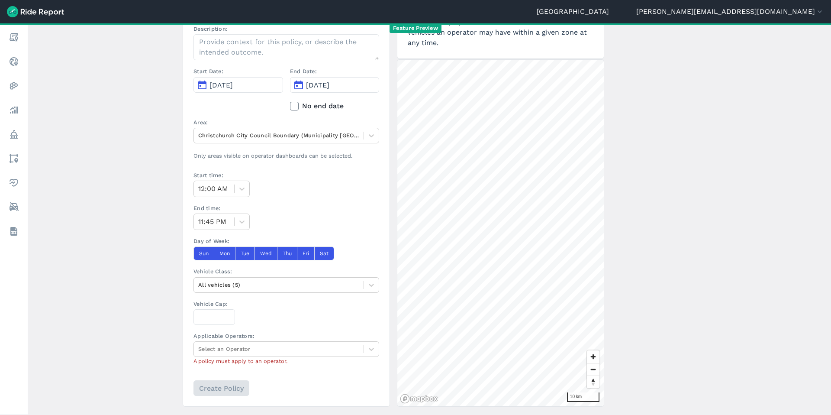
scroll to position [150, 0]
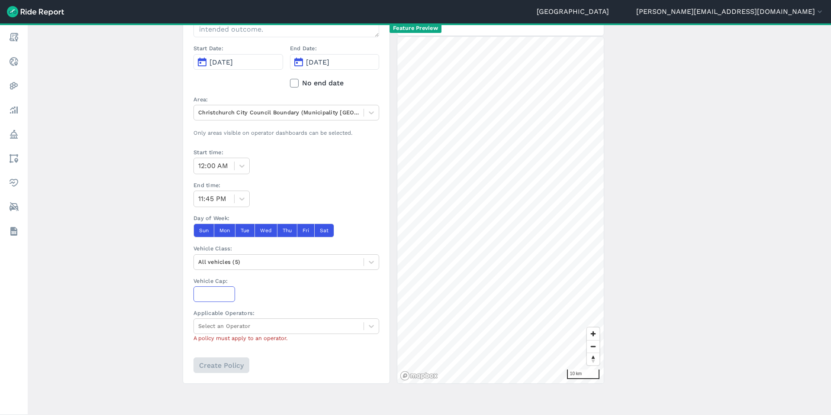
click at [210, 295] on input "Vehicle Cap:" at bounding box center [214, 294] width 42 height 16
type input "700"
click at [230, 327] on div at bounding box center [278, 326] width 161 height 10
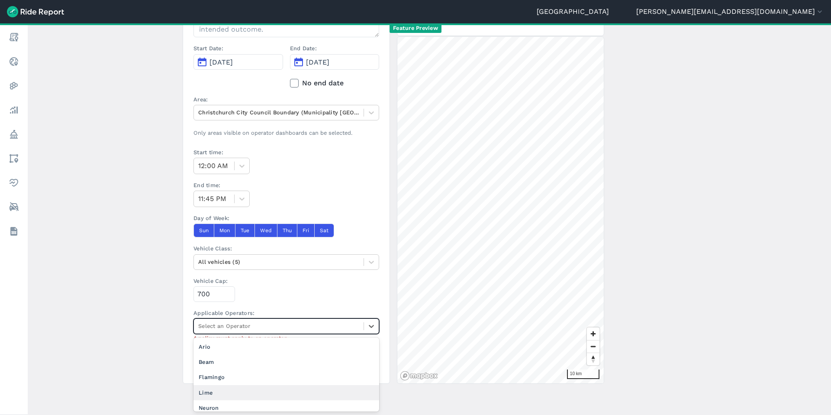
click at [215, 394] on div "Lime" at bounding box center [286, 392] width 186 height 15
click at [220, 367] on input "Create Policy" at bounding box center [221, 365] width 56 height 16
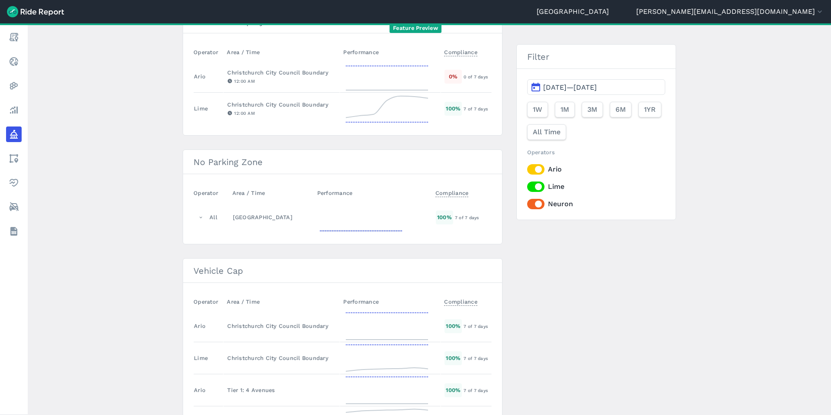
scroll to position [311, 0]
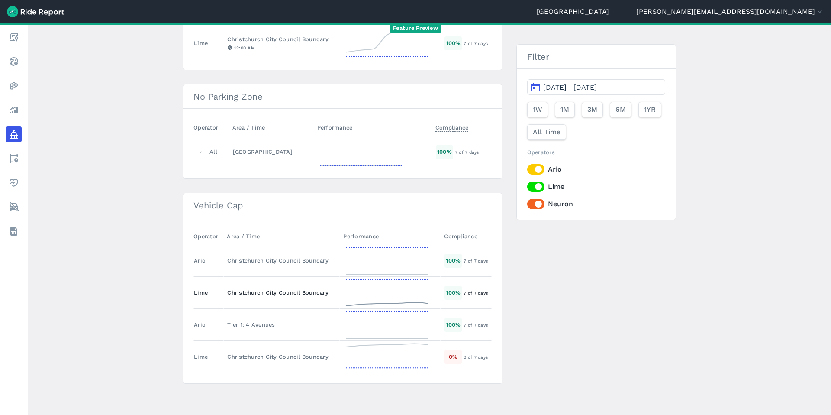
click at [265, 294] on div "Christchurch City Council Boundary" at bounding box center [281, 292] width 109 height 8
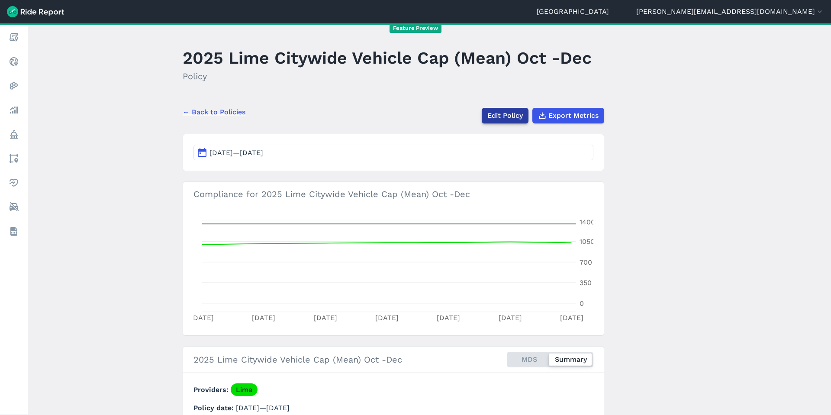
click at [501, 116] on link "Edit Policy" at bounding box center [505, 116] width 47 height 16
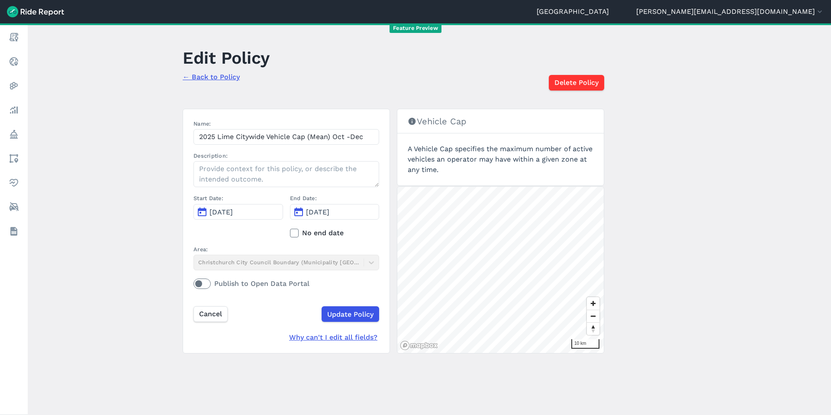
click at [317, 214] on span "Jan 1, 2026" at bounding box center [317, 212] width 23 height 8
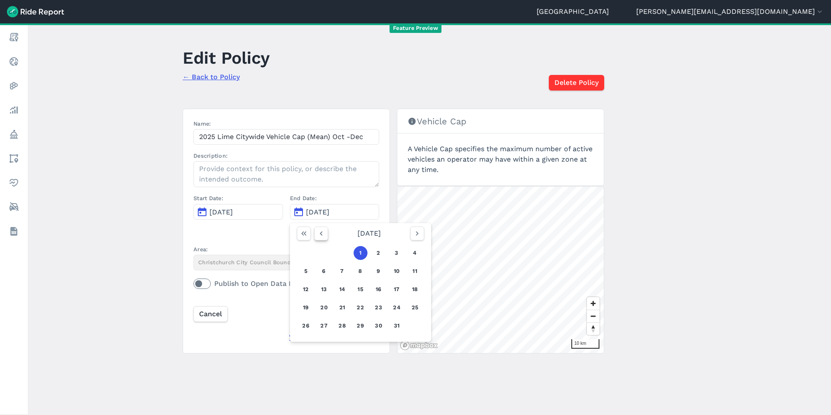
click at [321, 232] on icon "button" at bounding box center [321, 233] width 9 height 9
click at [417, 328] on button "30" at bounding box center [415, 325] width 14 height 14
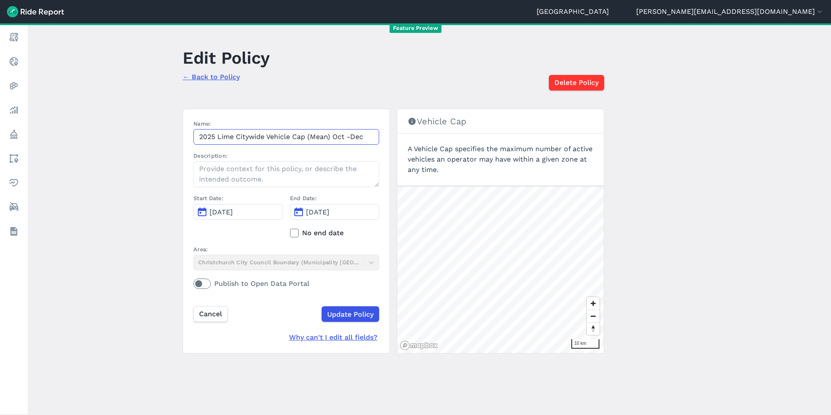
click at [363, 140] on input "2025 Lime Citywide Vehicle Cap (Mean) Oct -Dec" at bounding box center [286, 137] width 186 height 16
type input "2025 Lime Citywide Vehicle Cap (Mean) Oct - Nov"
click at [349, 317] on input "Update Policy" at bounding box center [350, 314] width 58 height 16
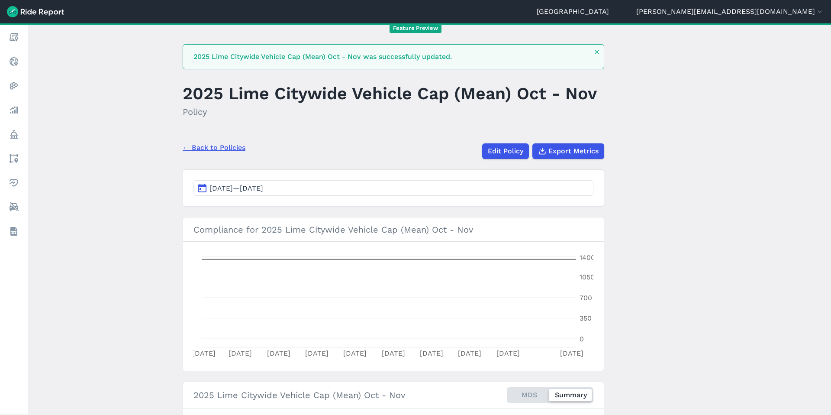
click at [225, 149] on link "← Back to Policies" at bounding box center [214, 147] width 63 height 10
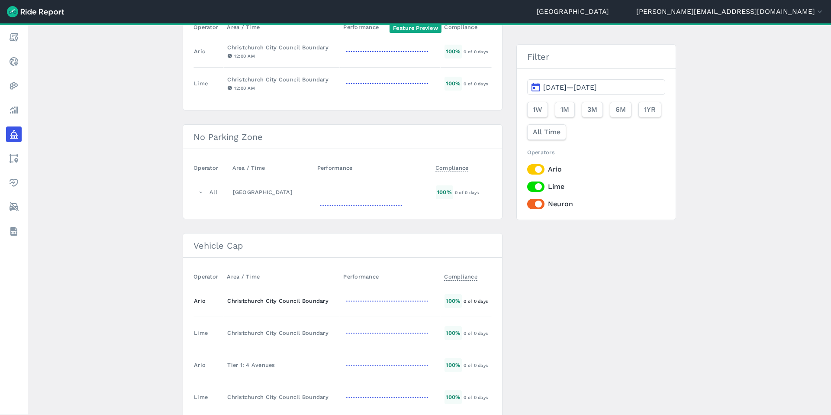
scroll to position [311, 0]
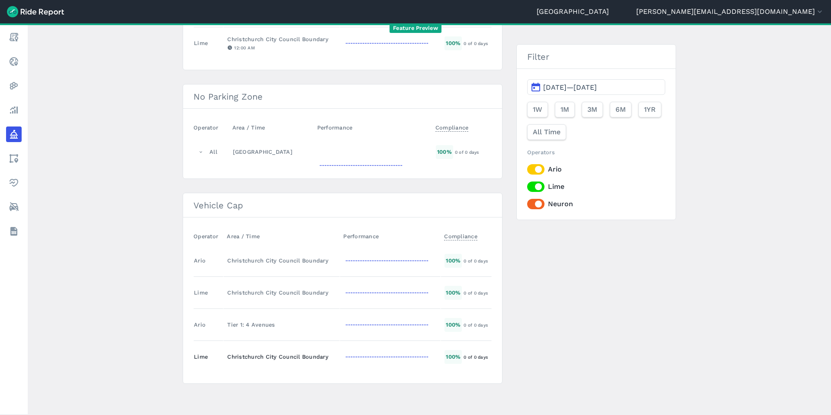
click at [257, 358] on div "Christchurch City Council Boundary" at bounding box center [281, 356] width 109 height 8
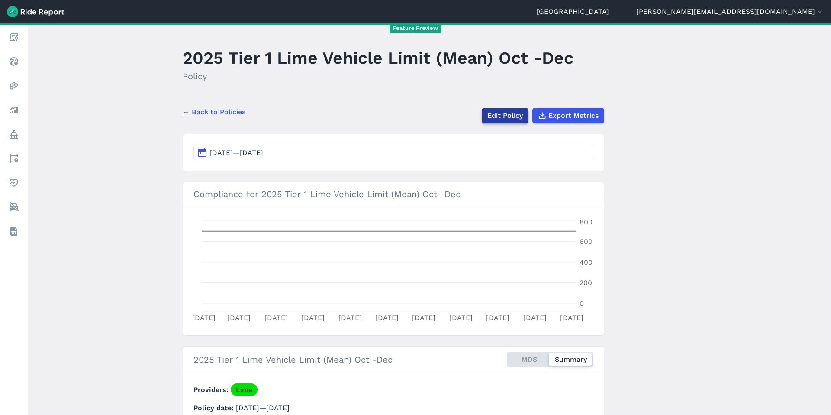
click at [506, 110] on link "Edit Policy" at bounding box center [505, 116] width 47 height 16
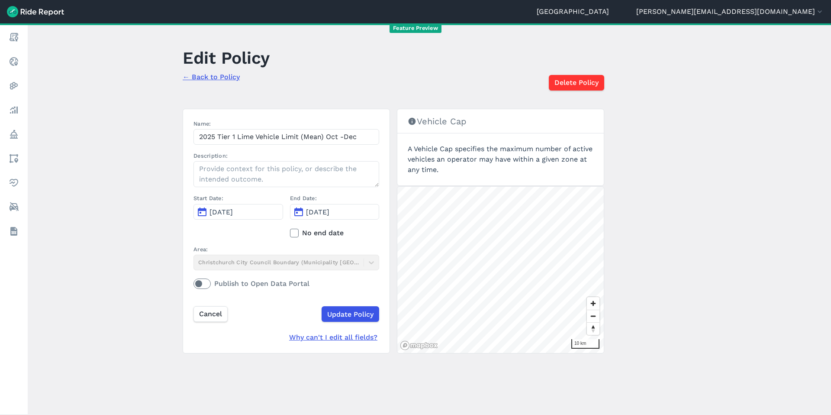
click at [248, 263] on div "Area: Christchurch City Council Boundary (Municipality Boundary)" at bounding box center [286, 257] width 186 height 25
click at [573, 83] on span "Delete Policy" at bounding box center [576, 82] width 44 height 10
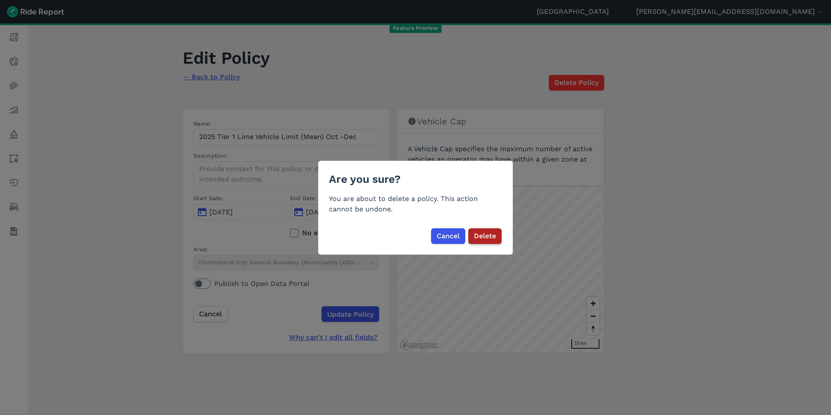
click at [490, 235] on span "Delete" at bounding box center [485, 236] width 22 height 10
